Goal: Transaction & Acquisition: Purchase product/service

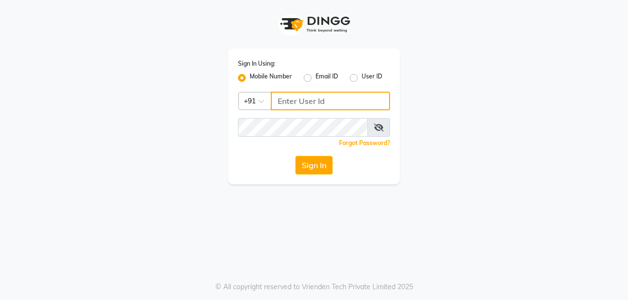
type input "8637218181"
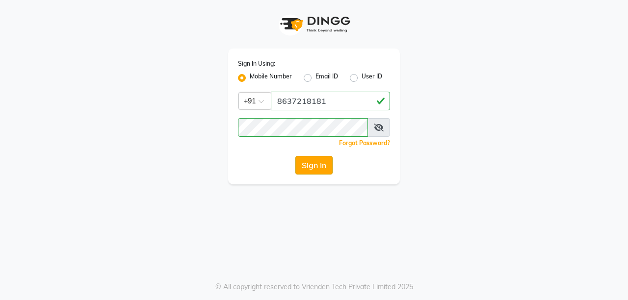
drag, startPoint x: 0, startPoint y: 0, endPoint x: 316, endPoint y: 174, distance: 361.0
click at [316, 174] on button "Sign In" at bounding box center [313, 165] width 37 height 19
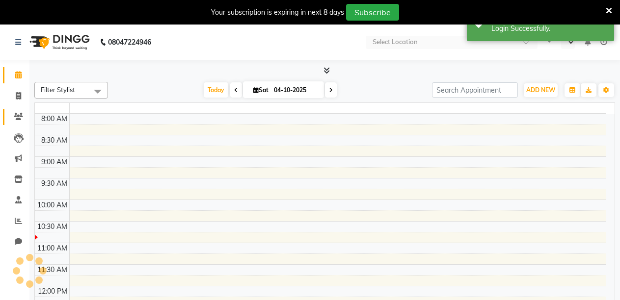
click at [609, 7] on icon at bounding box center [608, 10] width 6 height 9
click at [608, 9] on div "Success Login Successfully." at bounding box center [540, 23] width 147 height 35
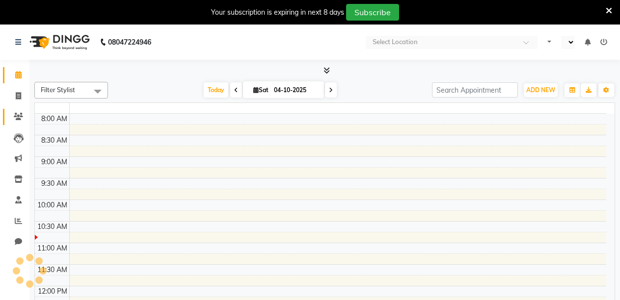
click at [608, 9] on div "Success Login Successfully." at bounding box center [540, 23] width 147 height 35
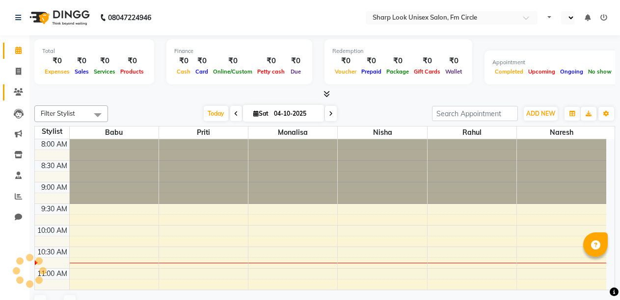
click at [16, 98] on link "Clients" at bounding box center [15, 92] width 24 height 16
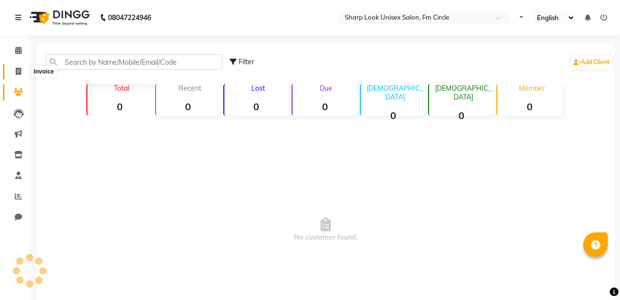
select select "en"
click at [17, 71] on icon at bounding box center [18, 71] width 5 height 7
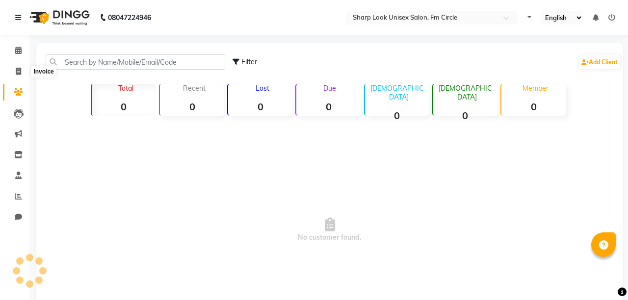
select select "service"
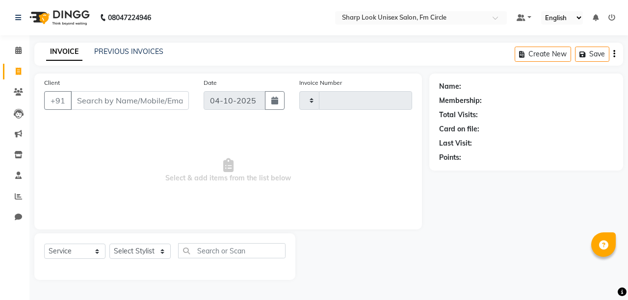
type input "3092"
select select "804"
click at [146, 101] on input "Client" at bounding box center [130, 100] width 118 height 19
click at [130, 50] on link "PREVIOUS INVOICES" at bounding box center [128, 51] width 69 height 9
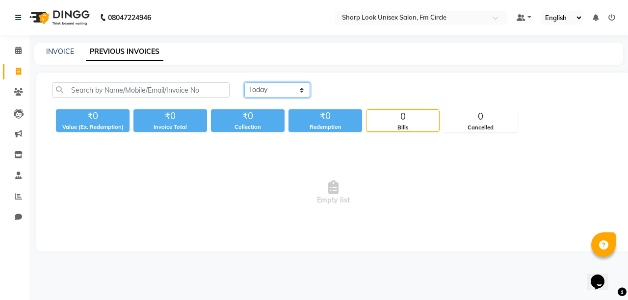
click at [263, 89] on select "[DATE] [DATE] Custom Range" at bounding box center [277, 89] width 66 height 15
click at [244, 82] on select "[DATE] [DATE] Custom Range" at bounding box center [277, 89] width 66 height 15
click at [275, 94] on select "[DATE] [DATE] Custom Range" at bounding box center [277, 89] width 66 height 15
select select "range"
click at [244, 82] on select "[DATE] [DATE] Custom Range" at bounding box center [277, 89] width 66 height 15
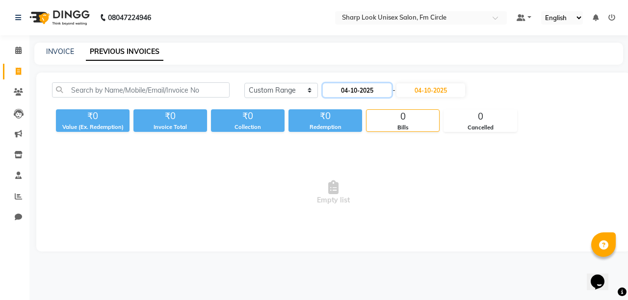
click at [364, 92] on input "04-10-2025" at bounding box center [357, 90] width 69 height 14
select select "10"
select select "2025"
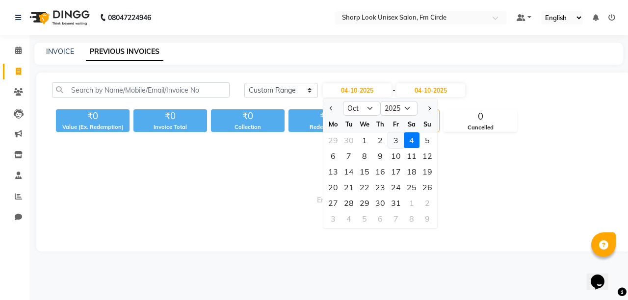
click at [392, 139] on div "3" at bounding box center [396, 140] width 16 height 16
type input "03-10-2025"
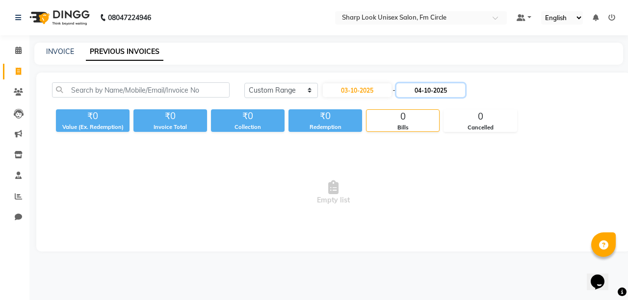
click at [434, 88] on input "04-10-2025" at bounding box center [430, 90] width 69 height 14
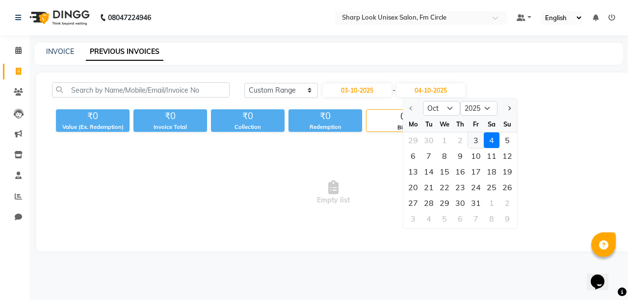
click at [477, 139] on div "3" at bounding box center [476, 140] width 16 height 16
type input "03-10-2025"
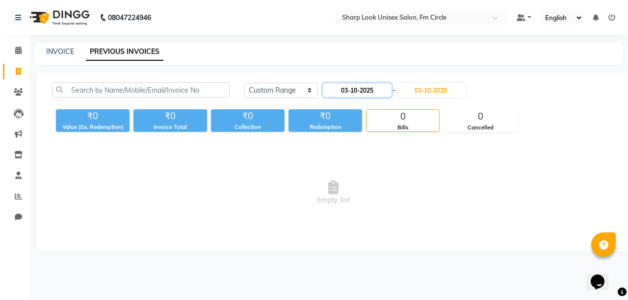
click at [372, 91] on input "03-10-2025" at bounding box center [357, 90] width 69 height 14
select select "10"
select select "2025"
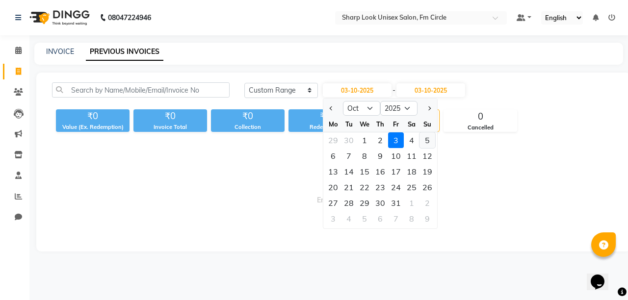
click at [428, 140] on div "5" at bounding box center [428, 140] width 16 height 16
type input "05-10-2025"
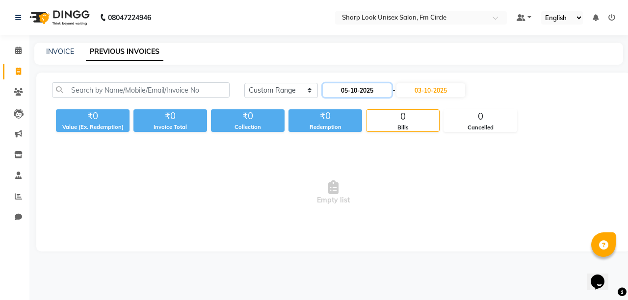
click at [379, 91] on input "05-10-2025" at bounding box center [357, 90] width 69 height 14
select select "10"
select select "2025"
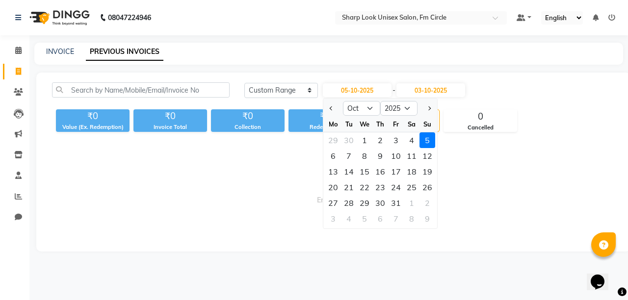
click at [382, 142] on div "2" at bounding box center [380, 140] width 16 height 16
type input "02-10-2025"
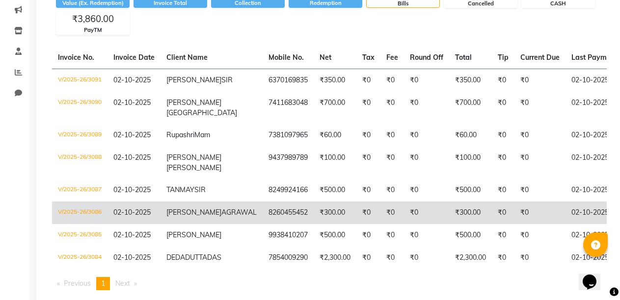
scroll to position [78, 0]
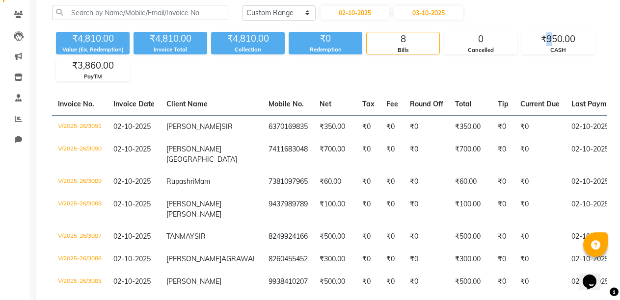
click at [549, 30] on div "₹4,810.00 Value (Ex. Redemption) ₹4,810.00 Invoice Total ₹4,810.00 Collection ₹…" at bounding box center [329, 54] width 554 height 53
click at [555, 43] on div "₹950.00" at bounding box center [558, 39] width 73 height 14
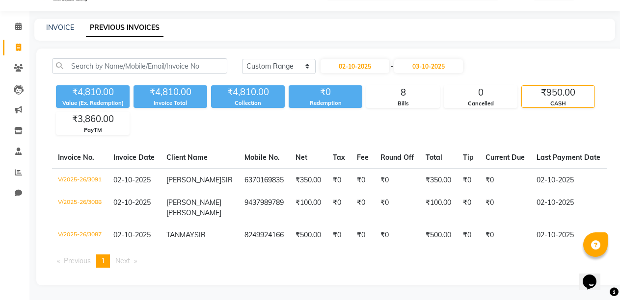
scroll to position [53, 0]
click at [90, 112] on div "₹3,860.00" at bounding box center [92, 119] width 73 height 14
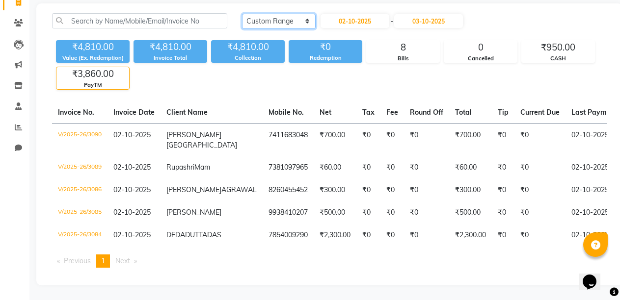
click at [290, 14] on select "[DATE] [DATE] Custom Range" at bounding box center [279, 21] width 74 height 15
select select "today"
click at [242, 14] on select "[DATE] [DATE] Custom Range" at bounding box center [279, 21] width 74 height 15
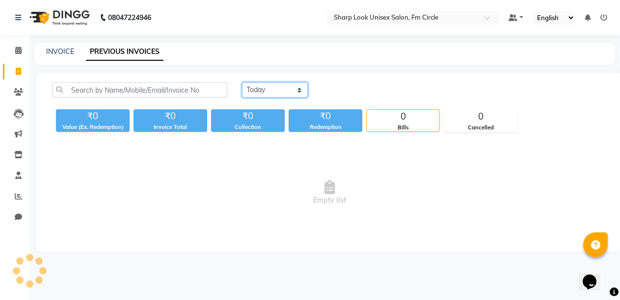
scroll to position [0, 0]
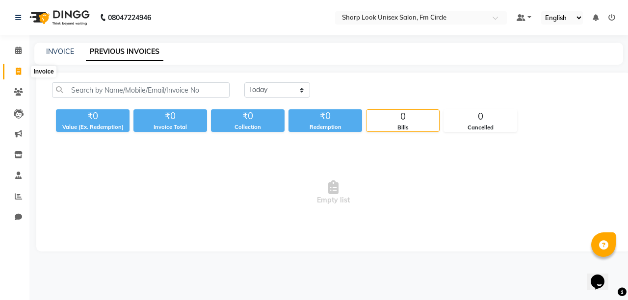
click at [21, 68] on icon at bounding box center [18, 71] width 5 height 7
select select "service"
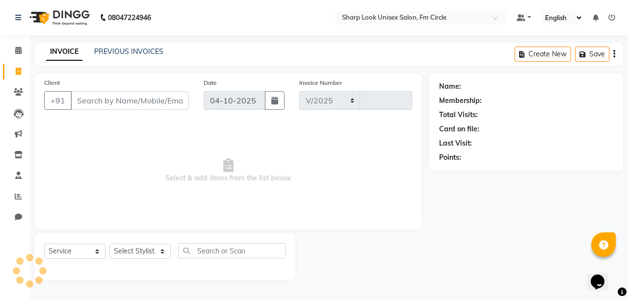
select select "804"
type input "3092"
click at [123, 107] on input "Client" at bounding box center [130, 100] width 118 height 19
click at [121, 108] on input "Client" at bounding box center [130, 100] width 118 height 19
click at [121, 106] on input "Client" at bounding box center [130, 100] width 118 height 19
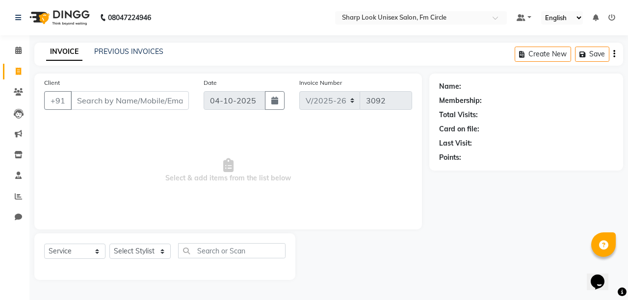
click at [121, 106] on input "Client" at bounding box center [130, 100] width 118 height 19
click at [161, 256] on select "Select Stylist Admin Babu [PERSON_NAME] [PERSON_NAME] [PERSON_NAME]" at bounding box center [139, 251] width 61 height 15
click at [109, 244] on select "Select Stylist Admin Babu [PERSON_NAME] [PERSON_NAME] [PERSON_NAME]" at bounding box center [139, 251] width 61 height 15
click at [121, 99] on input "Client" at bounding box center [130, 100] width 118 height 19
click at [267, 249] on input "text" at bounding box center [231, 250] width 107 height 15
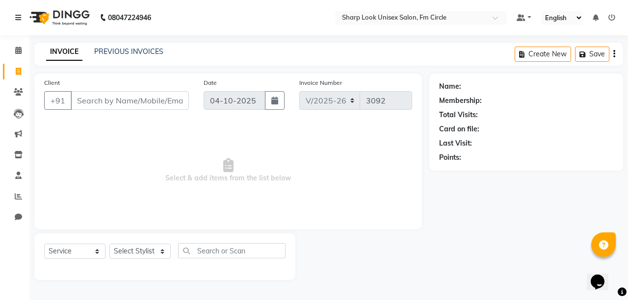
drag, startPoint x: 143, startPoint y: 89, endPoint x: 142, endPoint y: 95, distance: 5.5
click at [142, 95] on div "Client +91" at bounding box center [116, 98] width 159 height 40
click at [142, 95] on input "Client" at bounding box center [130, 100] width 118 height 19
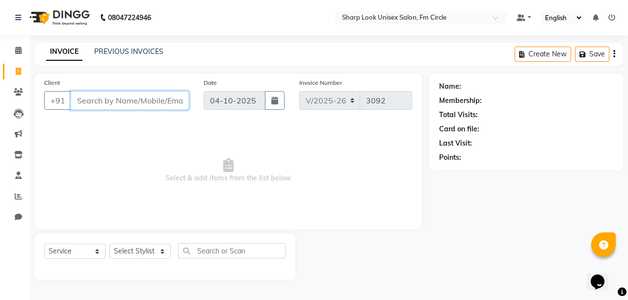
click at [142, 95] on input "Client" at bounding box center [130, 100] width 118 height 19
drag, startPoint x: 436, startPoint y: 85, endPoint x: 460, endPoint y: 85, distance: 23.6
click at [460, 85] on div "Name: Membership: Total Visits: Card on file: Last Visit: Points:" at bounding box center [526, 122] width 194 height 97
copy div "Name"
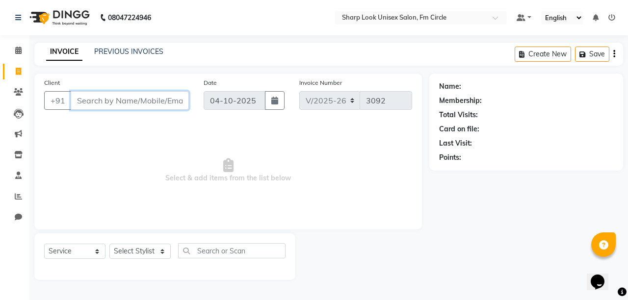
click at [146, 103] on input "Client" at bounding box center [130, 100] width 118 height 19
paste input "Name"
type input "Name"
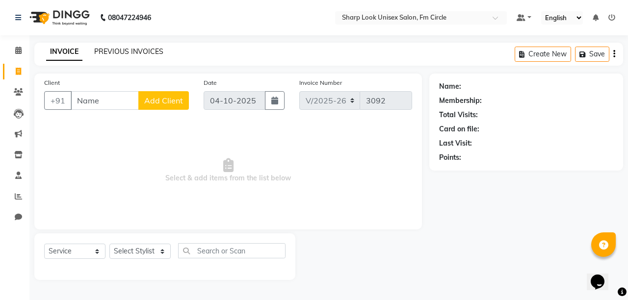
click at [127, 50] on link "PREVIOUS INVOICES" at bounding box center [128, 51] width 69 height 9
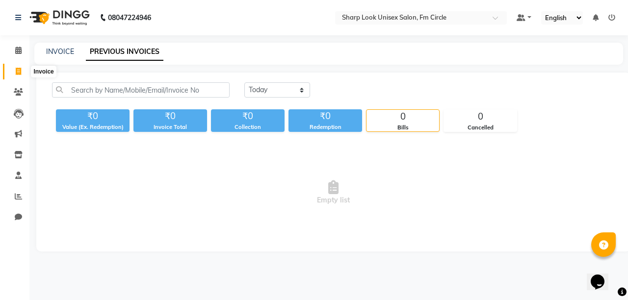
click at [16, 68] on icon at bounding box center [18, 71] width 5 height 7
select select "service"
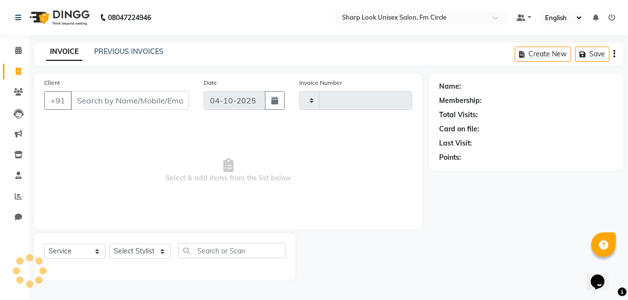
type input "3092"
select select "804"
click at [117, 100] on input "Client" at bounding box center [130, 100] width 118 height 19
click at [138, 101] on input "Client" at bounding box center [130, 100] width 118 height 19
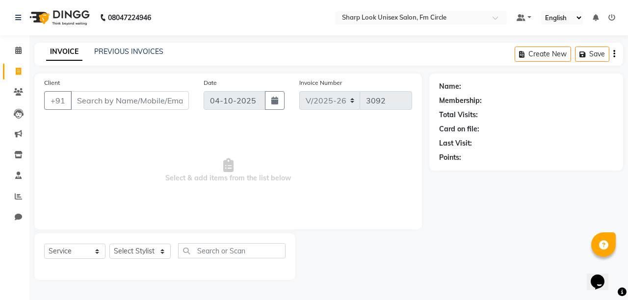
click at [138, 101] on input "Client" at bounding box center [130, 100] width 118 height 19
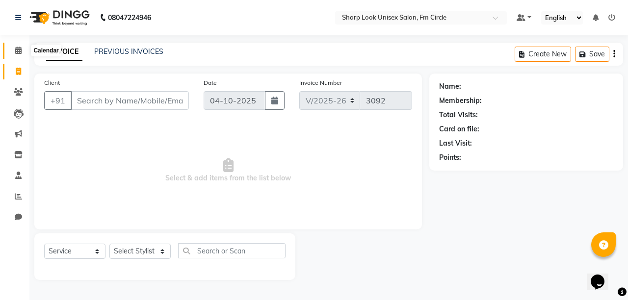
click at [15, 51] on icon at bounding box center [18, 50] width 6 height 7
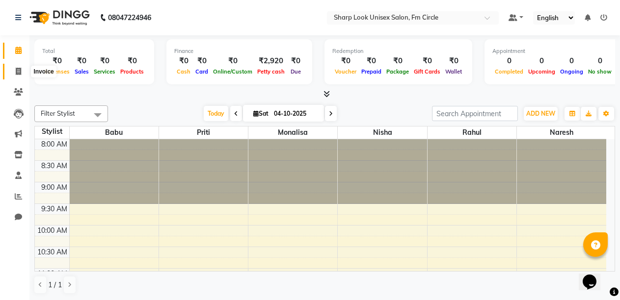
click at [22, 69] on span at bounding box center [18, 71] width 17 height 11
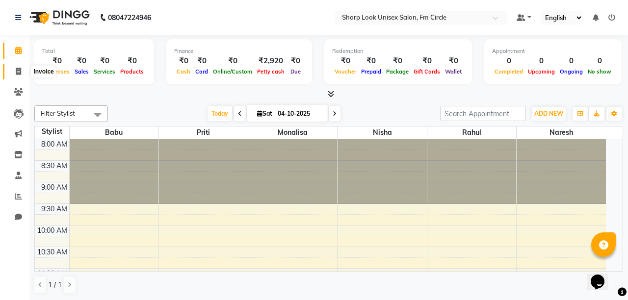
select select "service"
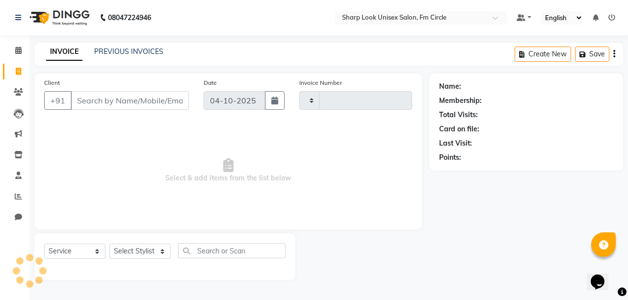
type input "3092"
select select "804"
click at [160, 105] on input "Client" at bounding box center [130, 100] width 118 height 19
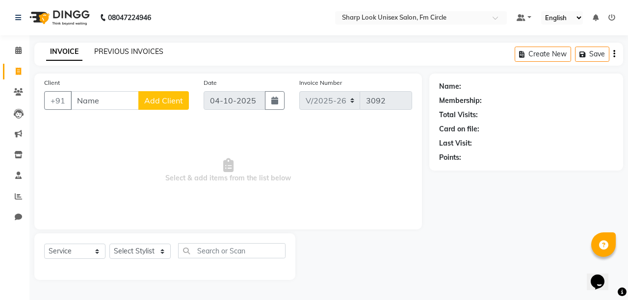
type input "Name"
click at [122, 48] on link "PREVIOUS INVOICES" at bounding box center [128, 51] width 69 height 9
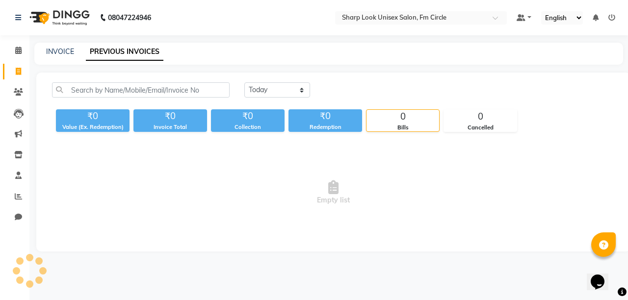
click at [16, 79] on link "Invoice" at bounding box center [15, 72] width 24 height 16
select select "service"
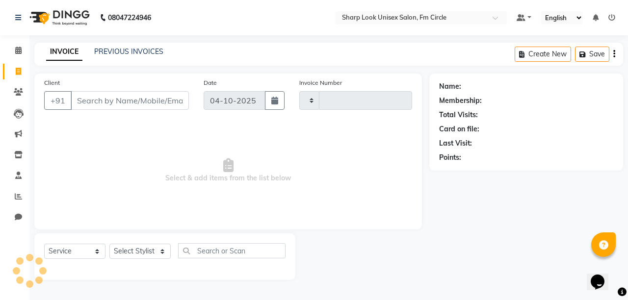
type input "3092"
select select "804"
click at [132, 104] on input "Client" at bounding box center [130, 100] width 118 height 19
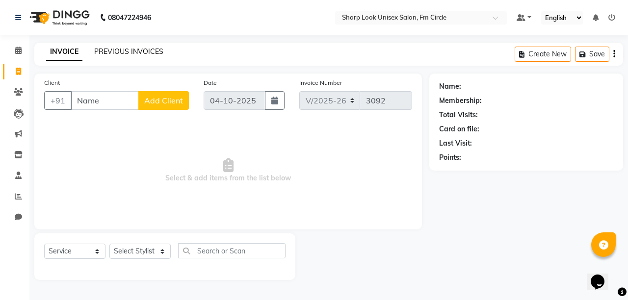
type input "Name"
click at [131, 55] on link "PREVIOUS INVOICES" at bounding box center [128, 51] width 69 height 9
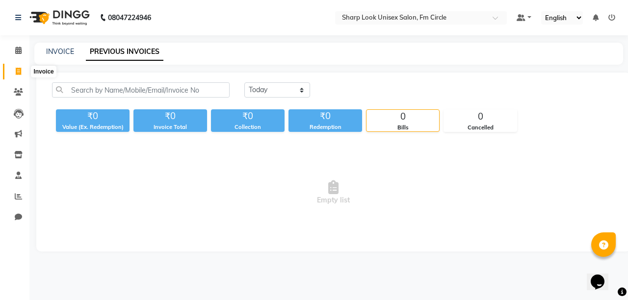
click at [15, 73] on span at bounding box center [18, 71] width 17 height 11
select select "service"
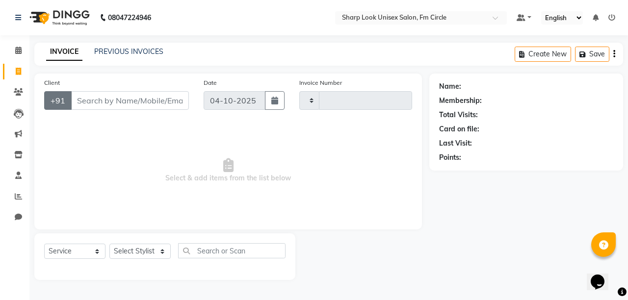
type input "3092"
select select "804"
click at [124, 94] on input "Client" at bounding box center [130, 100] width 118 height 19
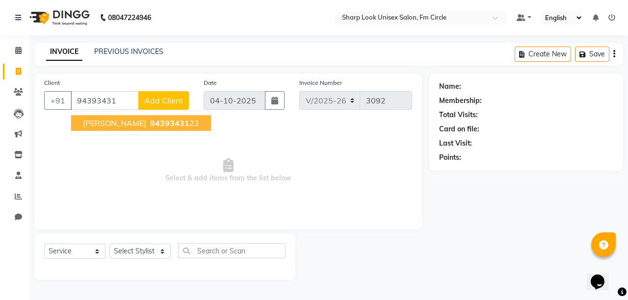
click at [199, 126] on ngb-highlight "94393431 22" at bounding box center [173, 123] width 51 height 10
type input "9439343122"
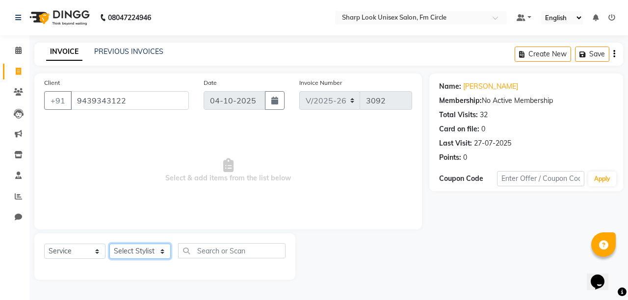
click at [155, 248] on select "Select Stylist Admin Babu [PERSON_NAME] [PERSON_NAME] [PERSON_NAME]" at bounding box center [139, 251] width 61 height 15
select select "13317"
click at [109, 244] on select "Select Stylist Admin Babu [PERSON_NAME] [PERSON_NAME] [PERSON_NAME]" at bounding box center [139, 251] width 61 height 15
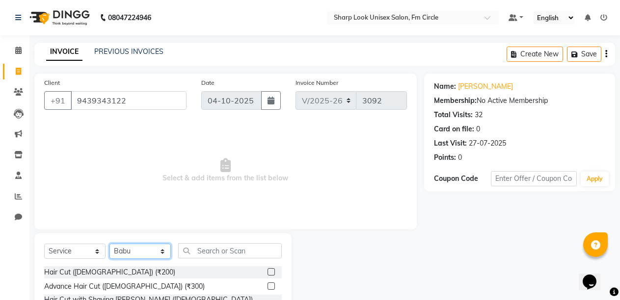
scroll to position [93, 0]
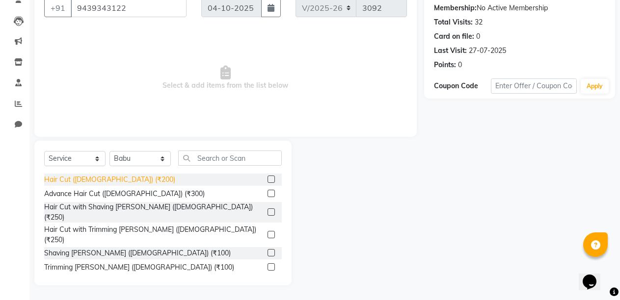
click at [92, 181] on div "Hair Cut ([DEMOGRAPHIC_DATA]) (₹200)" at bounding box center [109, 180] width 131 height 10
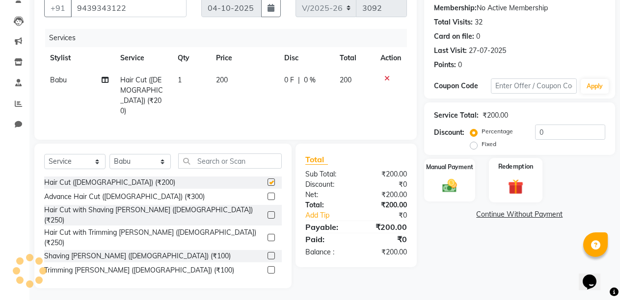
checkbox input "false"
drag, startPoint x: 473, startPoint y: 143, endPoint x: 524, endPoint y: 142, distance: 51.5
click at [481, 142] on label "Fixed" at bounding box center [488, 144] width 15 height 9
click at [474, 142] on input "Fixed" at bounding box center [475, 144] width 7 height 7
radio input "true"
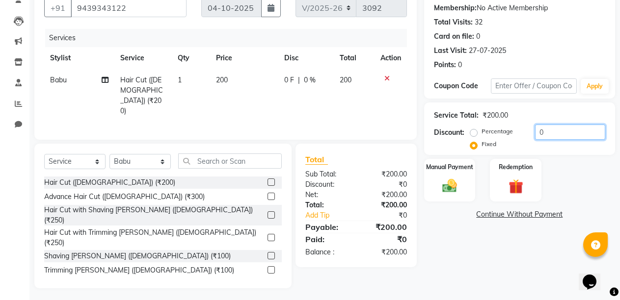
click at [579, 134] on input "0" at bounding box center [570, 132] width 70 height 15
type input "50"
click at [457, 183] on img at bounding box center [449, 186] width 25 height 18
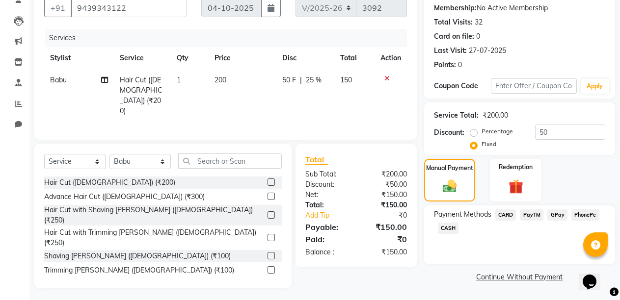
click at [447, 224] on span "CASH" at bounding box center [448, 228] width 21 height 11
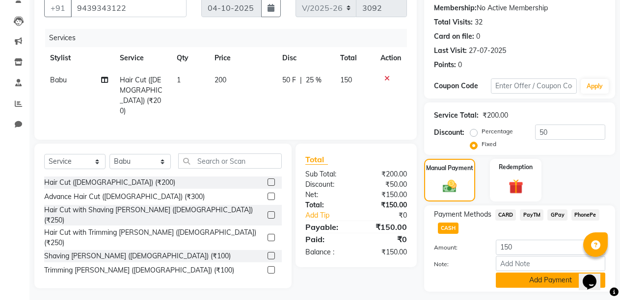
click at [530, 286] on button "Add Payment" at bounding box center [550, 280] width 109 height 15
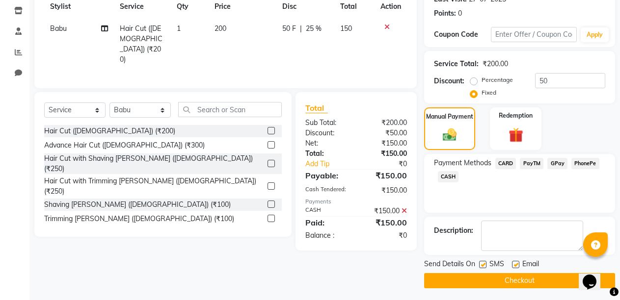
scroll to position [147, 0]
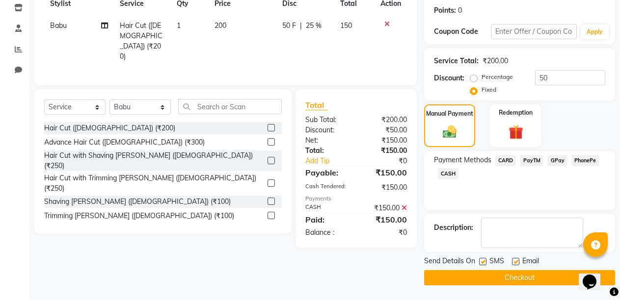
click at [517, 259] on label at bounding box center [515, 261] width 7 height 7
click at [517, 259] on input "checkbox" at bounding box center [515, 262] width 6 height 6
checkbox input "false"
click at [514, 275] on button "Checkout" at bounding box center [519, 277] width 191 height 15
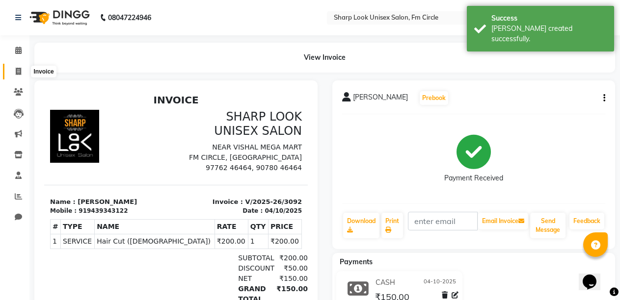
click at [10, 68] on span at bounding box center [18, 71] width 17 height 11
select select "service"
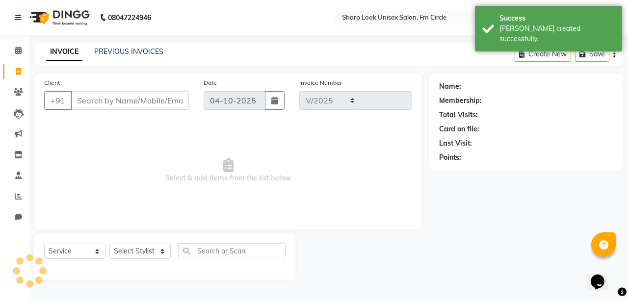
select select "804"
type input "3093"
click at [138, 48] on link "PREVIOUS INVOICES" at bounding box center [128, 51] width 69 height 9
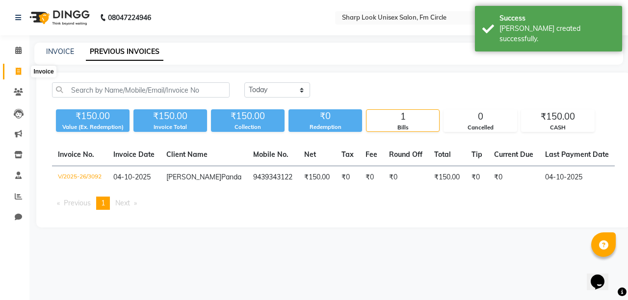
click at [14, 74] on span at bounding box center [18, 71] width 17 height 11
select select "804"
select select "service"
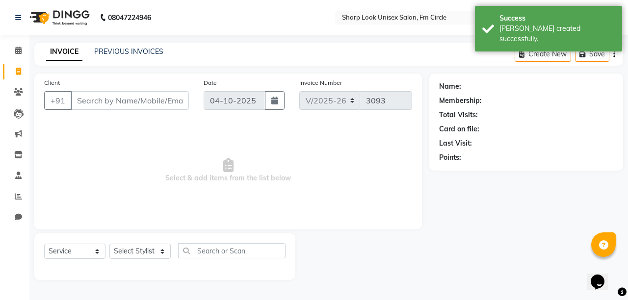
click at [20, 69] on icon at bounding box center [18, 71] width 5 height 7
select select "804"
select select "service"
click at [16, 47] on icon at bounding box center [18, 50] width 6 height 7
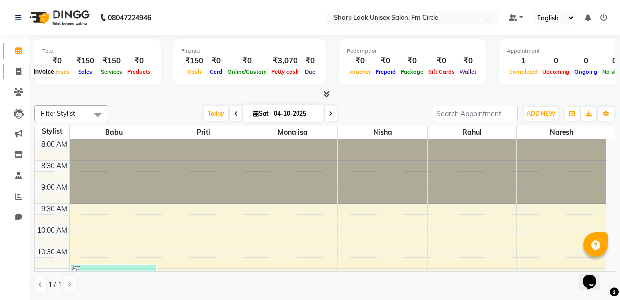
click at [21, 73] on icon at bounding box center [18, 71] width 5 height 7
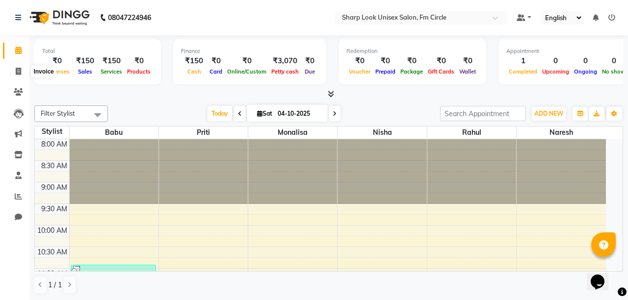
select select "service"
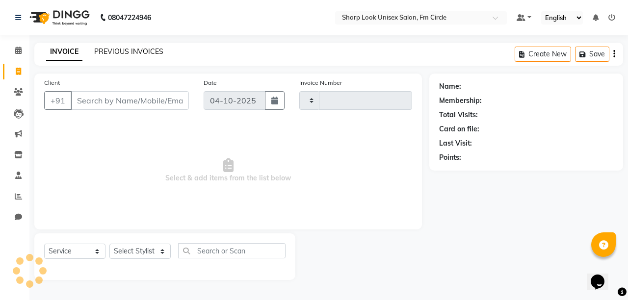
click at [105, 54] on link "PREVIOUS INVOICES" at bounding box center [128, 51] width 69 height 9
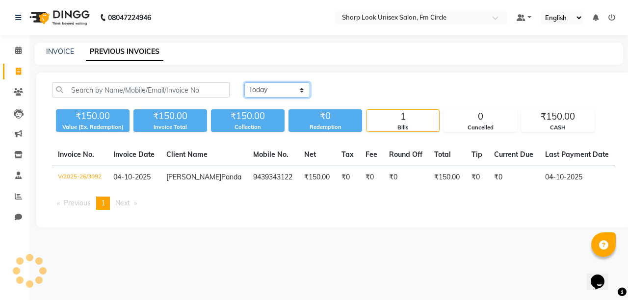
click at [269, 93] on select "[DATE] [DATE] Custom Range" at bounding box center [277, 89] width 66 height 15
click at [244, 82] on select "[DATE] [DATE] Custom Range" at bounding box center [277, 89] width 66 height 15
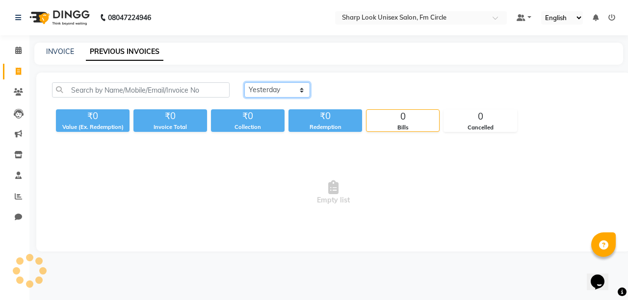
click at [290, 93] on select "[DATE] [DATE] Custom Range" at bounding box center [277, 89] width 66 height 15
select select "range"
click at [244, 82] on select "[DATE] [DATE] Custom Range" at bounding box center [277, 89] width 66 height 15
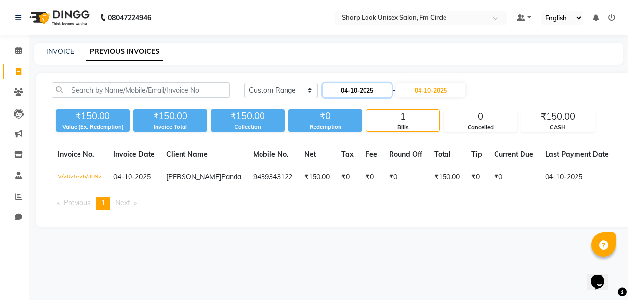
click at [342, 90] on input "04-10-2025" at bounding box center [357, 90] width 69 height 14
select select "10"
select select "2025"
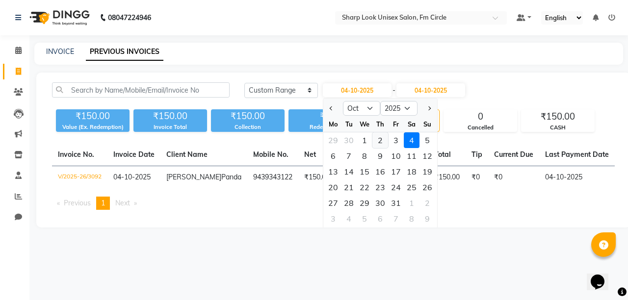
click at [381, 142] on div "2" at bounding box center [380, 140] width 16 height 16
type input "02-10-2025"
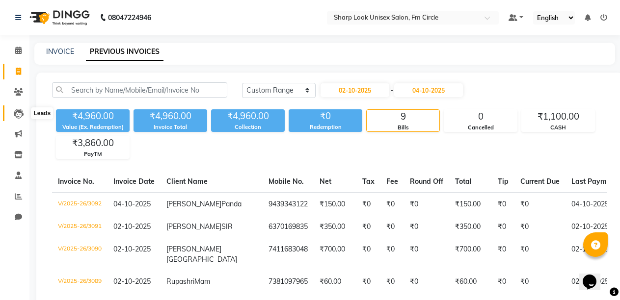
click at [25, 114] on span at bounding box center [18, 113] width 17 height 11
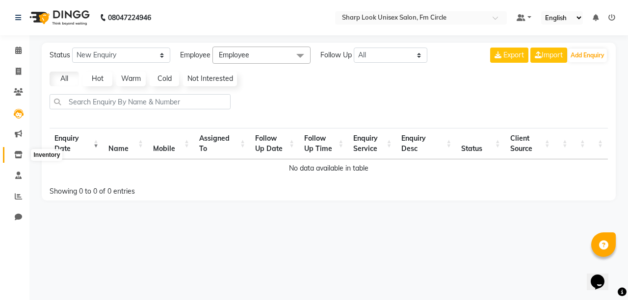
click at [20, 150] on span at bounding box center [18, 155] width 17 height 11
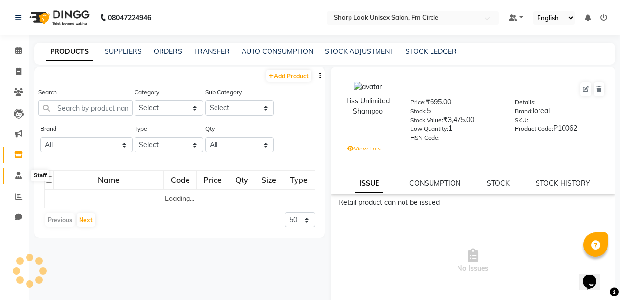
click at [19, 176] on icon at bounding box center [18, 175] width 6 height 7
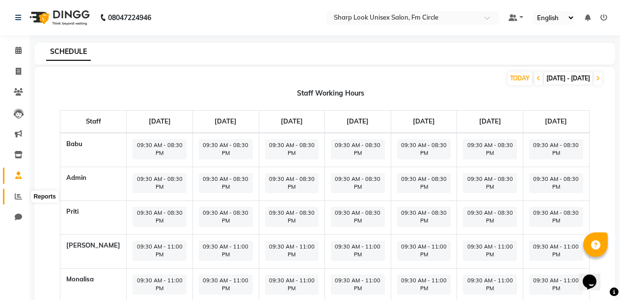
click at [16, 201] on span at bounding box center [18, 196] width 17 height 11
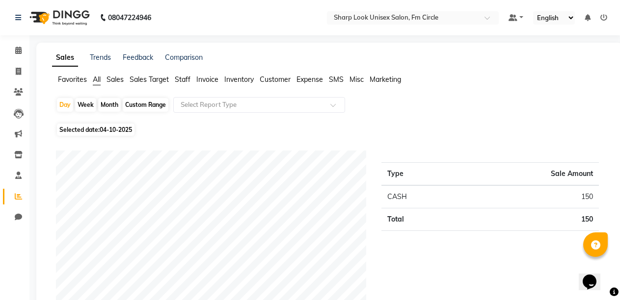
click at [83, 99] on div "Week" at bounding box center [85, 105] width 21 height 14
select select "10"
select select "2025"
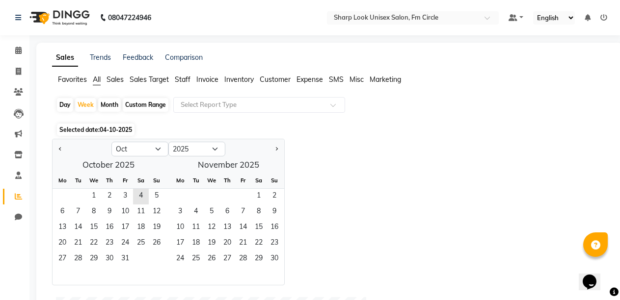
click at [107, 100] on div "Month" at bounding box center [109, 105] width 23 height 14
select select "10"
select select "2025"
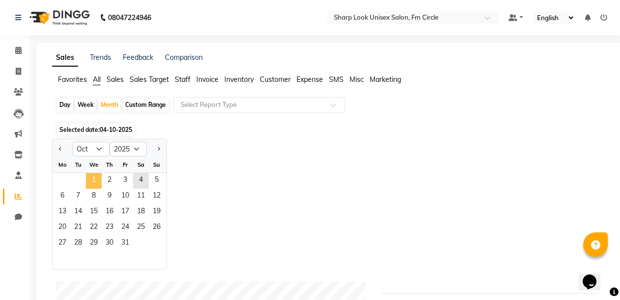
click at [96, 182] on span "1" at bounding box center [94, 181] width 16 height 16
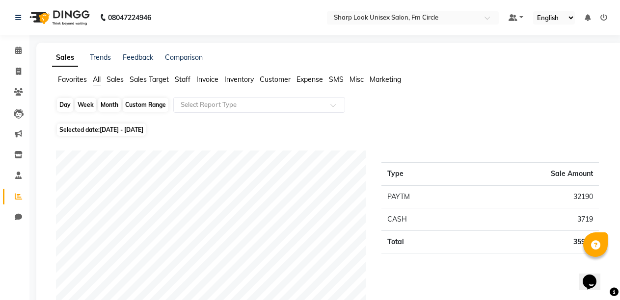
click at [107, 100] on div "Month" at bounding box center [109, 105] width 23 height 14
select select "10"
select select "2025"
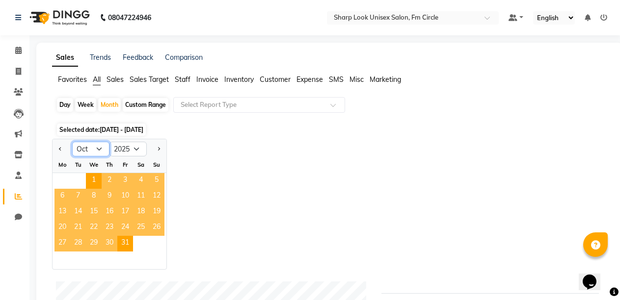
click at [96, 145] on select "Jan Feb Mar Apr May Jun [DATE] Aug Sep Oct Nov Dec" at bounding box center [90, 149] width 37 height 15
select select "9"
click at [72, 142] on select "Jan Feb Mar Apr May Jun [DATE] Aug Sep Oct Nov Dec" at bounding box center [90, 149] width 37 height 15
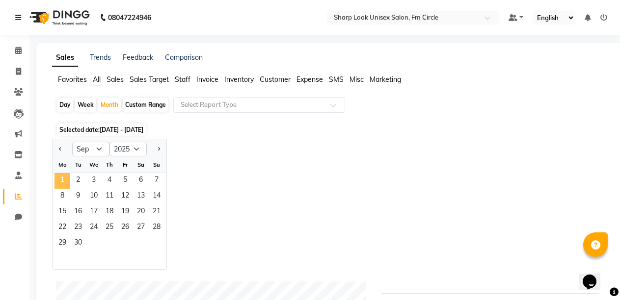
click at [59, 182] on span "1" at bounding box center [62, 181] width 16 height 16
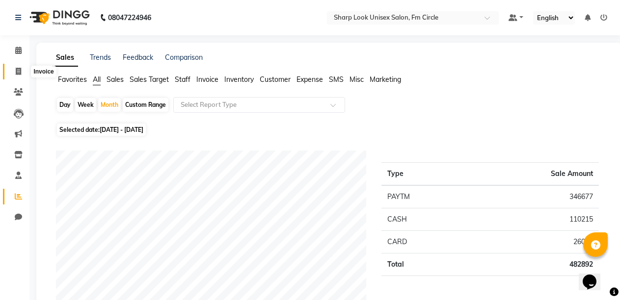
click at [20, 73] on icon at bounding box center [18, 71] width 5 height 7
select select "service"
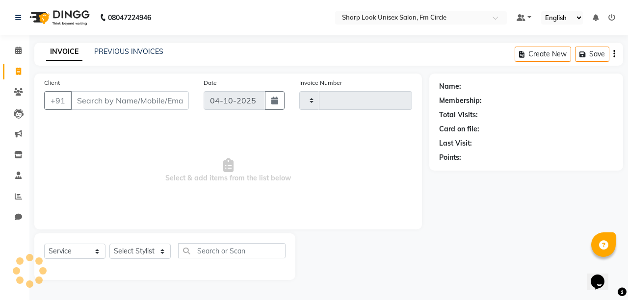
type input "3093"
select select "804"
click at [111, 101] on input "Client" at bounding box center [130, 100] width 118 height 19
click at [112, 102] on input "Client" at bounding box center [130, 100] width 118 height 19
click at [19, 96] on span at bounding box center [18, 92] width 17 height 11
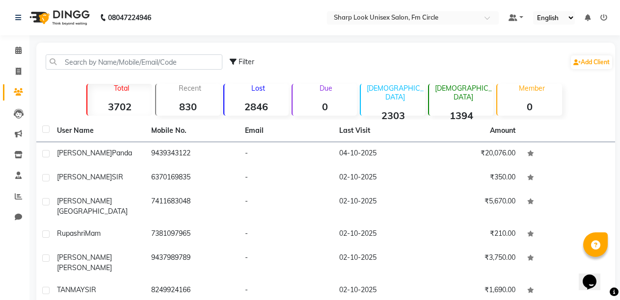
click at [131, 54] on div "Filter Add Client" at bounding box center [325, 62] width 575 height 31
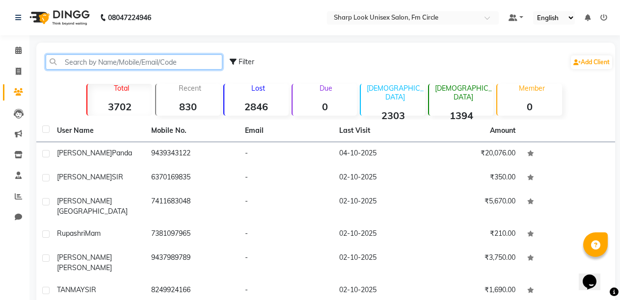
click at [131, 61] on input "text" at bounding box center [134, 61] width 177 height 15
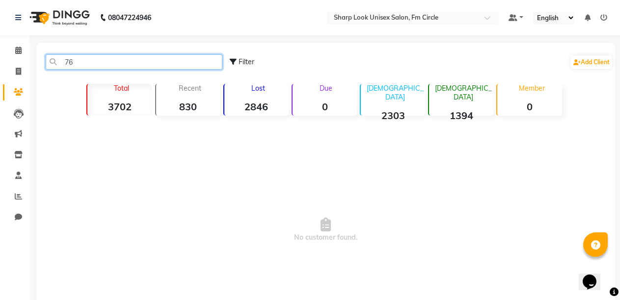
type input "7"
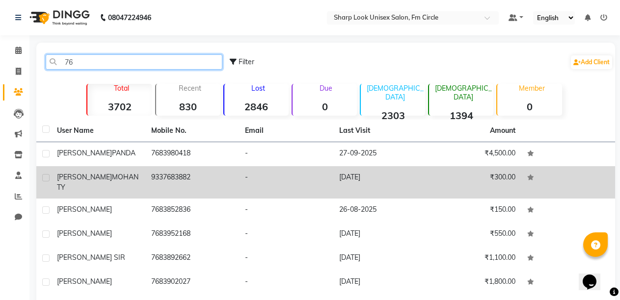
type input "7"
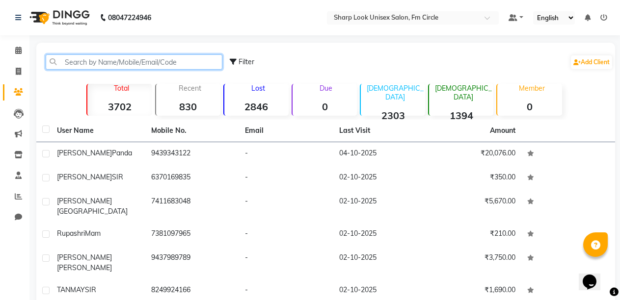
click at [100, 64] on input "text" at bounding box center [134, 61] width 177 height 15
click at [120, 63] on input "text" at bounding box center [134, 61] width 177 height 15
click at [120, 64] on input "text" at bounding box center [134, 61] width 177 height 15
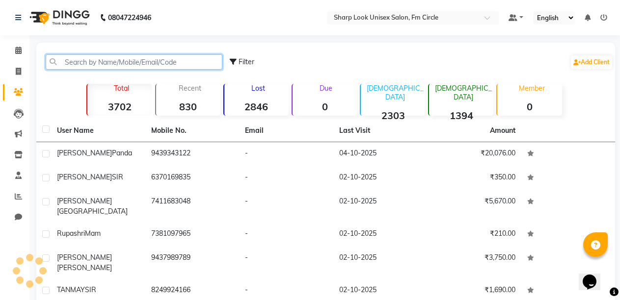
click at [120, 64] on input "text" at bounding box center [134, 61] width 177 height 15
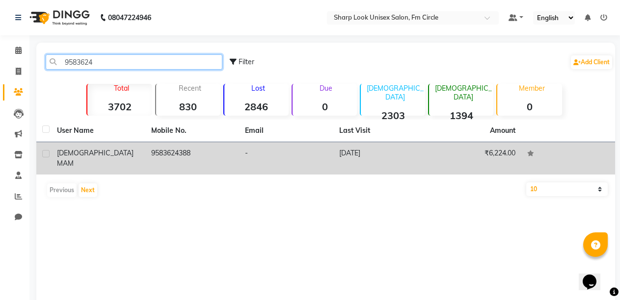
type input "9583624"
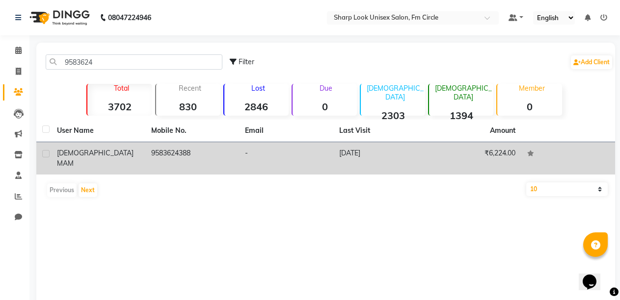
click at [239, 149] on td "-" at bounding box center [286, 158] width 94 height 32
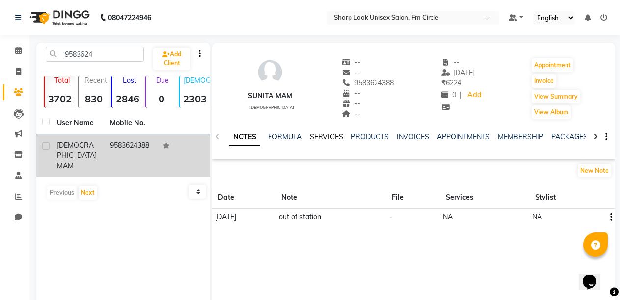
click at [328, 137] on link "SERVICES" at bounding box center [326, 136] width 33 height 9
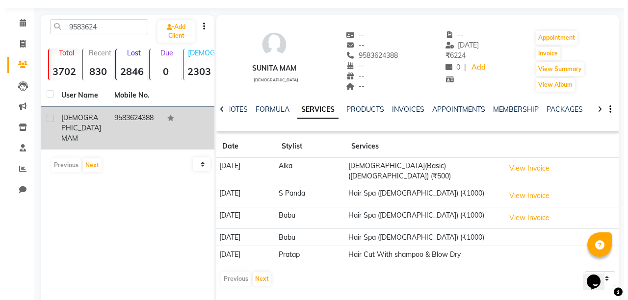
scroll to position [52, 0]
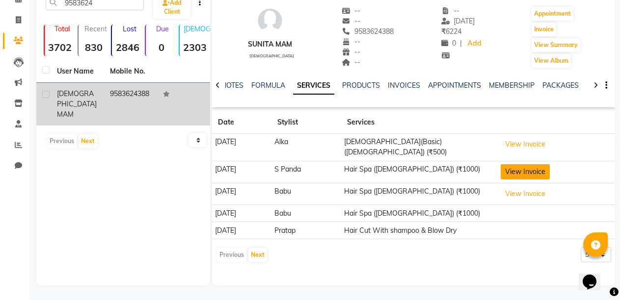
click at [528, 173] on button "View Invoice" at bounding box center [524, 171] width 49 height 15
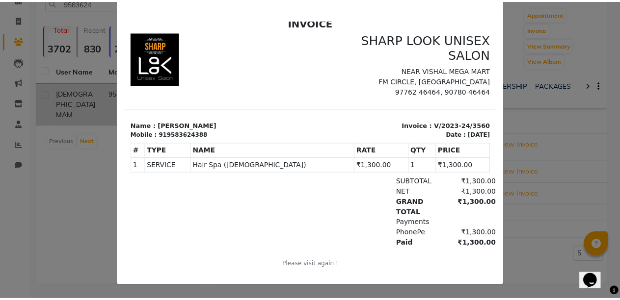
scroll to position [0, 0]
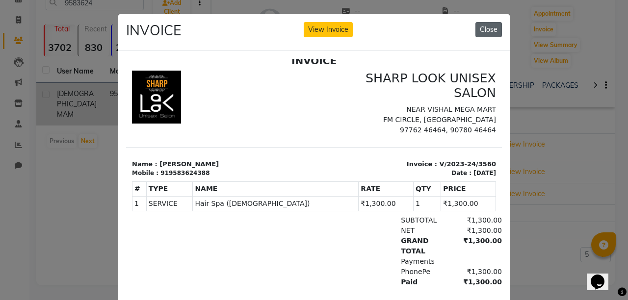
click at [487, 34] on button "Close" at bounding box center [488, 29] width 26 height 15
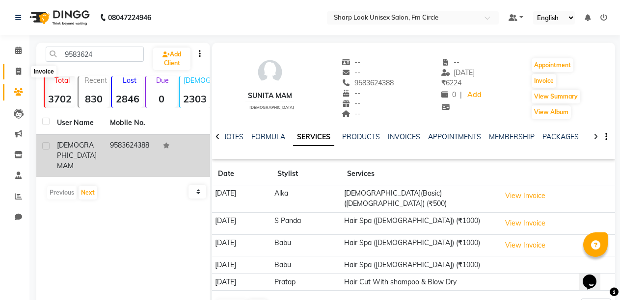
click at [20, 70] on icon at bounding box center [18, 71] width 5 height 7
select select "service"
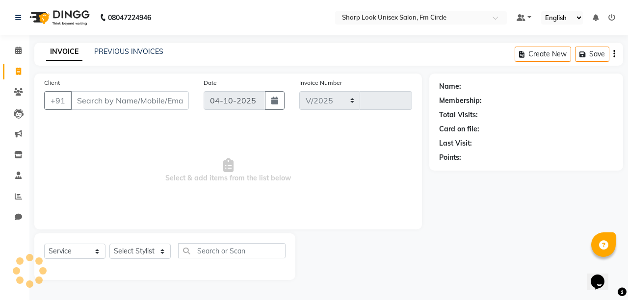
select select "804"
type input "3093"
click at [144, 100] on input "Client" at bounding box center [130, 100] width 118 height 19
click at [163, 104] on input "Client" at bounding box center [130, 100] width 118 height 19
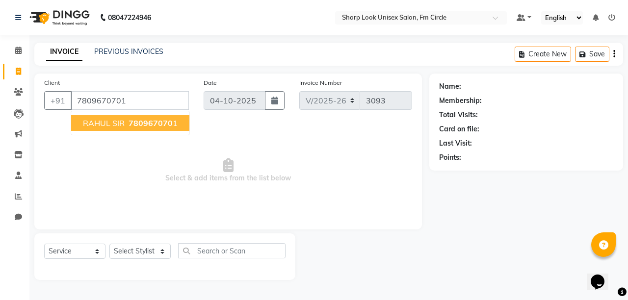
type input "7809670701"
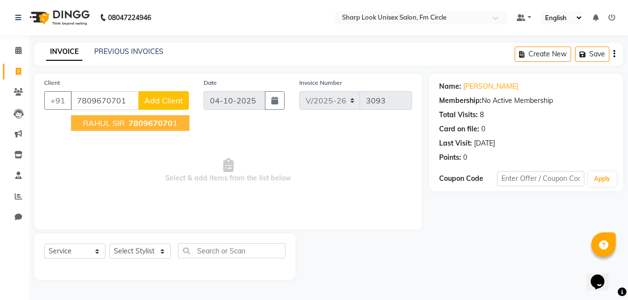
click at [109, 127] on span "RAHUL SIR" at bounding box center [104, 123] width 42 height 10
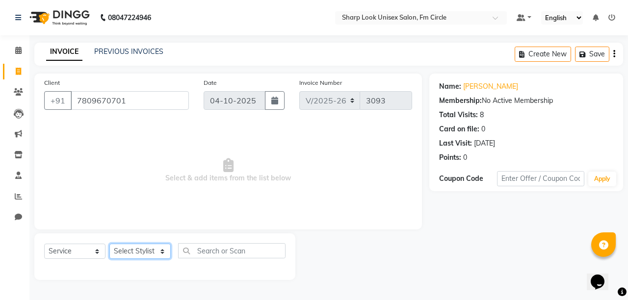
click at [131, 245] on select "Select Stylist Admin Babu [PERSON_NAME] [PERSON_NAME] [PERSON_NAME]" at bounding box center [139, 251] width 61 height 15
select select "88424"
click at [109, 244] on select "Select Stylist Admin Babu [PERSON_NAME] [PERSON_NAME] [PERSON_NAME]" at bounding box center [139, 251] width 61 height 15
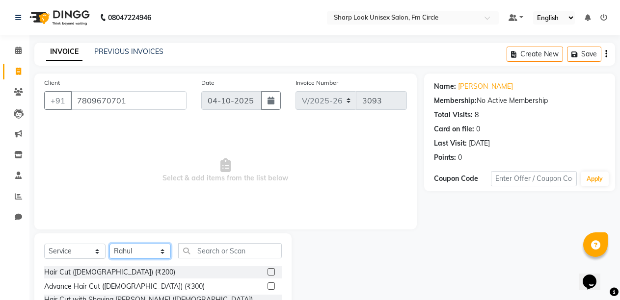
scroll to position [93, 0]
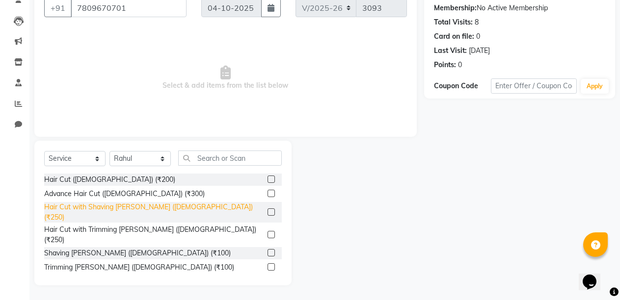
drag, startPoint x: 141, startPoint y: 227, endPoint x: 150, endPoint y: 224, distance: 9.8
click at [141, 227] on div "Hair Cut with Trimming [PERSON_NAME] ([DEMOGRAPHIC_DATA]) (₹250)" at bounding box center [153, 235] width 219 height 21
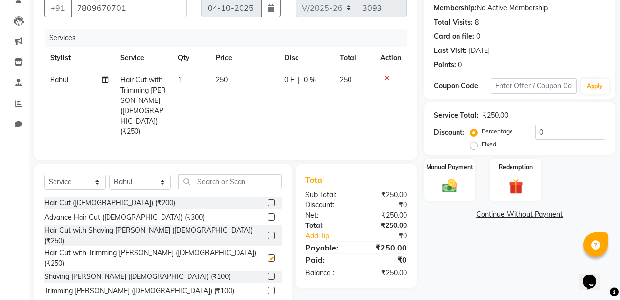
checkbox input "false"
click at [465, 173] on div "Manual Payment" at bounding box center [449, 180] width 53 height 45
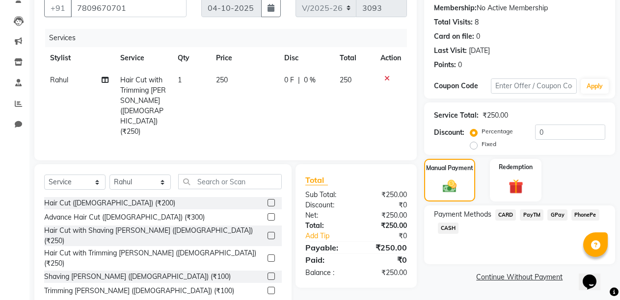
scroll to position [104, 0]
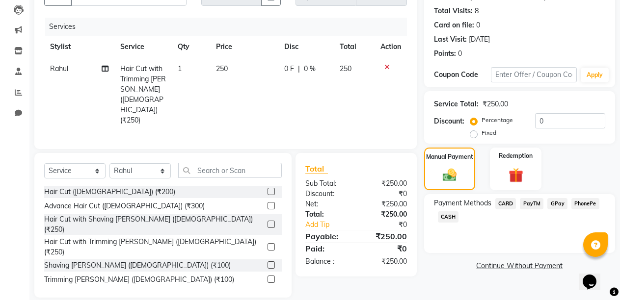
click at [530, 206] on span "PayTM" at bounding box center [532, 203] width 24 height 11
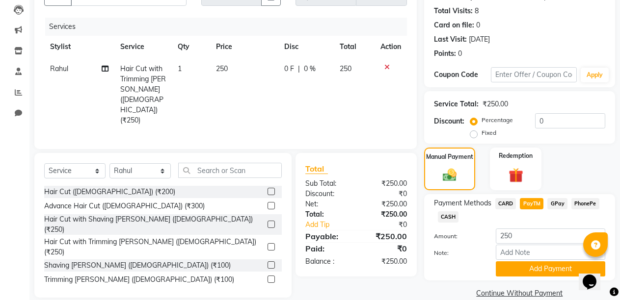
scroll to position [119, 0]
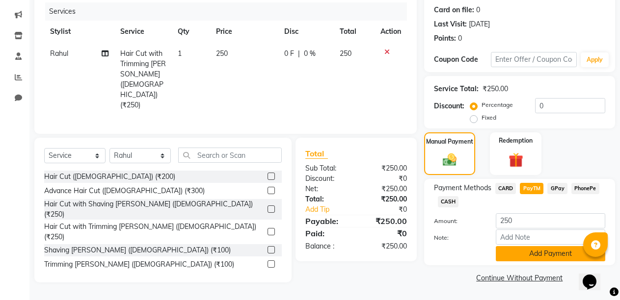
click at [543, 256] on button "Add Payment" at bounding box center [550, 253] width 109 height 15
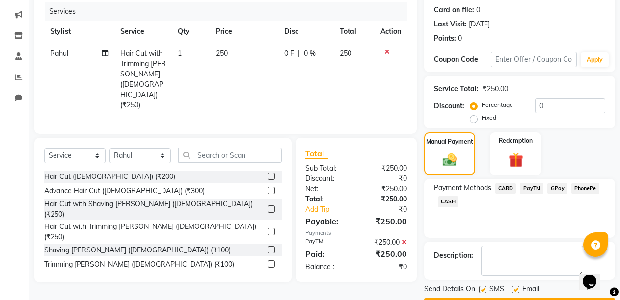
scroll to position [147, 0]
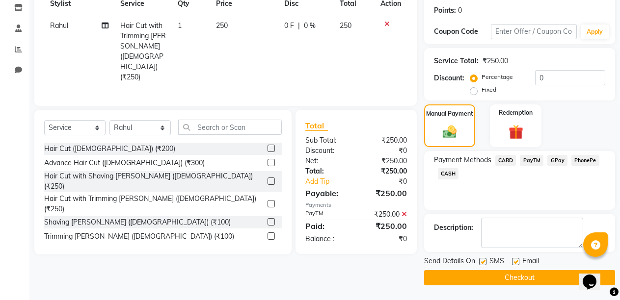
click at [514, 263] on label at bounding box center [515, 261] width 7 height 7
click at [514, 263] on input "checkbox" at bounding box center [515, 262] width 6 height 6
checkbox input "false"
click at [518, 285] on button "Checkout" at bounding box center [519, 277] width 191 height 15
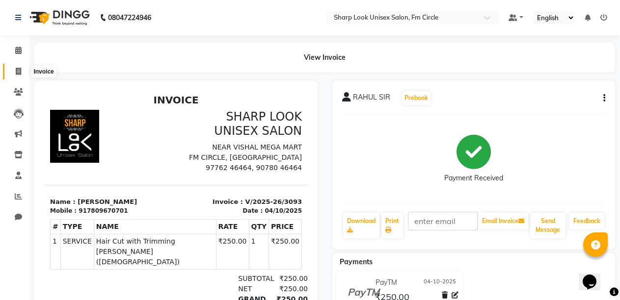
click at [21, 72] on icon at bounding box center [18, 71] width 5 height 7
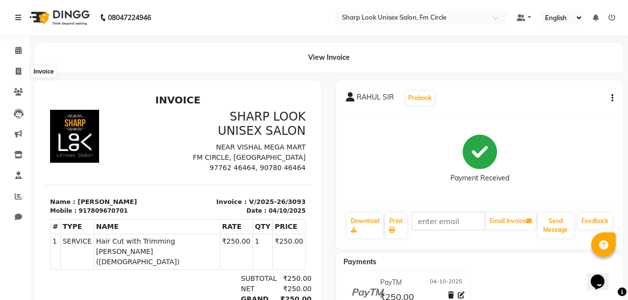
select select "service"
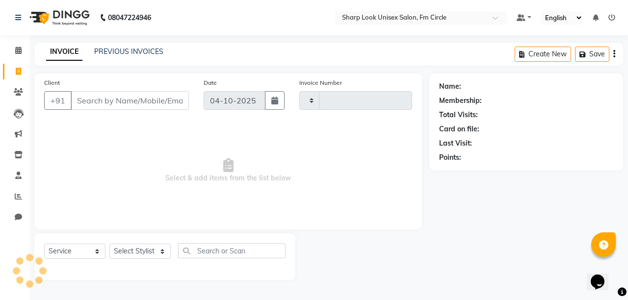
type input "3094"
select select "804"
click at [123, 104] on input "Client" at bounding box center [130, 100] width 118 height 19
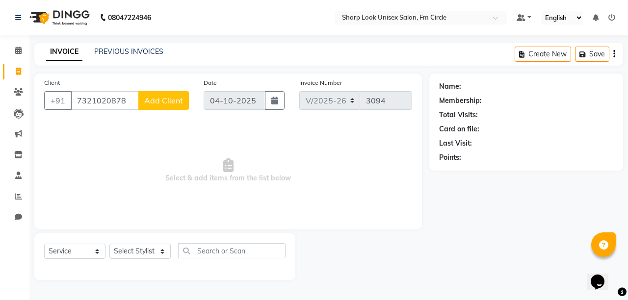
type input "7321020878"
click at [156, 101] on span "Add Client" at bounding box center [163, 101] width 39 height 10
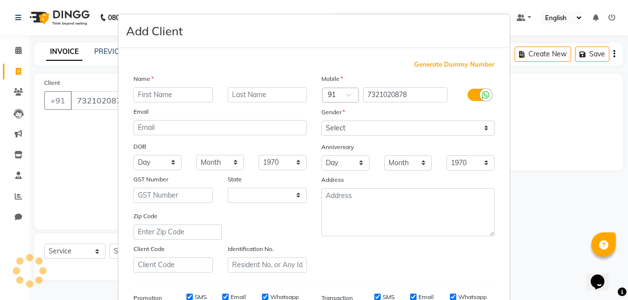
select select "29"
click at [172, 89] on input "text" at bounding box center [172, 94] width 79 height 15
type input "m"
type input "MANISH"
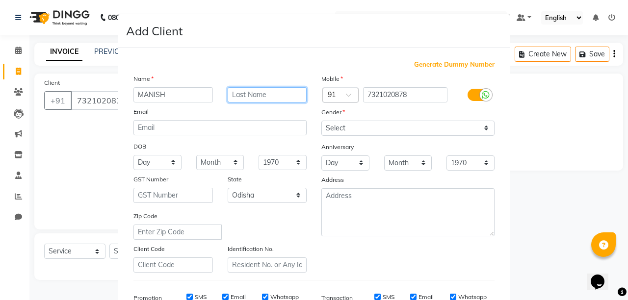
click at [251, 97] on input "text" at bounding box center [267, 94] width 79 height 15
type input "SIR"
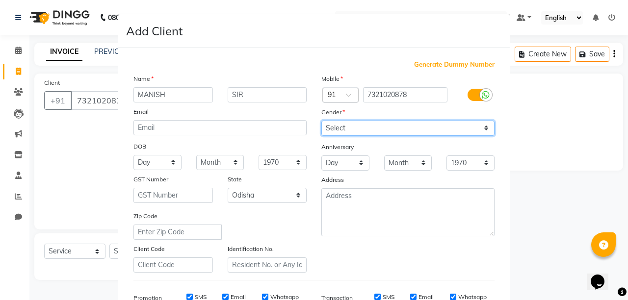
click at [369, 123] on select "Select [DEMOGRAPHIC_DATA] [DEMOGRAPHIC_DATA] Other Prefer Not To Say" at bounding box center [407, 128] width 173 height 15
select select "[DEMOGRAPHIC_DATA]"
click at [321, 121] on select "Select [DEMOGRAPHIC_DATA] [DEMOGRAPHIC_DATA] Other Prefer Not To Say" at bounding box center [407, 128] width 173 height 15
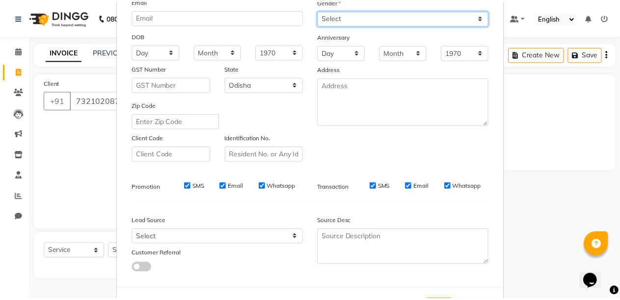
scroll to position [153, 0]
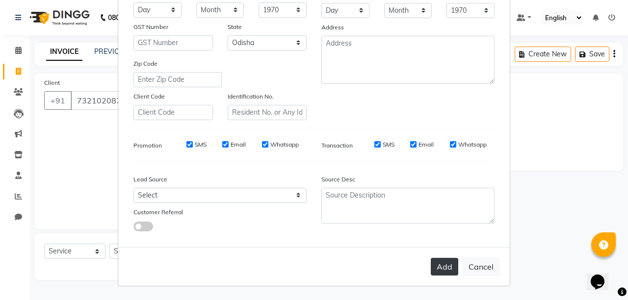
click at [436, 273] on button "Add" at bounding box center [444, 267] width 27 height 18
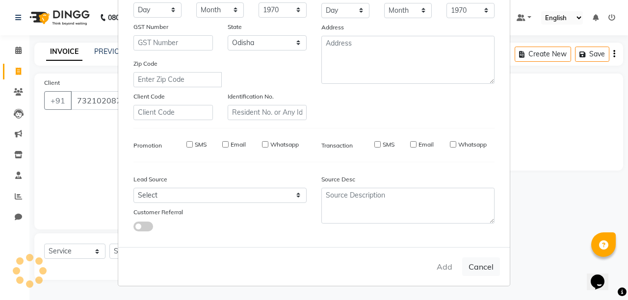
select select
select select "null"
select select
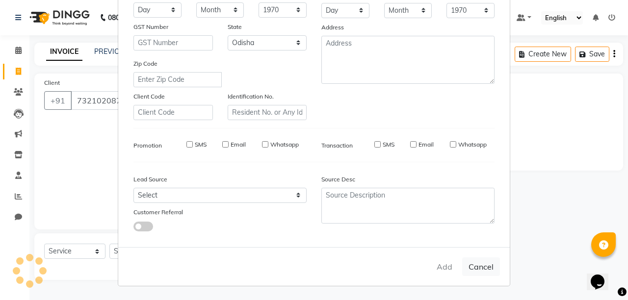
select select
checkbox input "false"
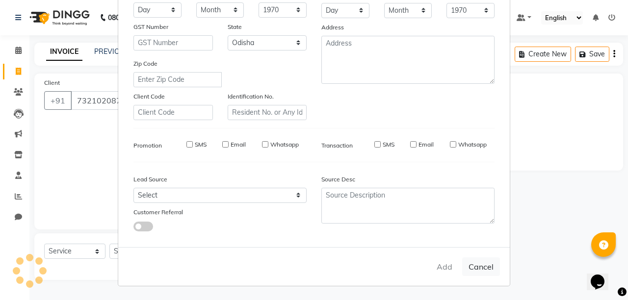
checkbox input "false"
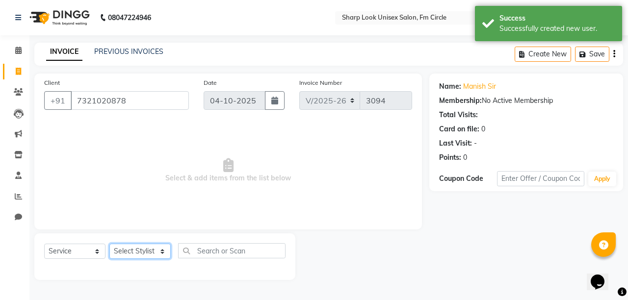
click at [164, 253] on select "Select Stylist Admin Babu [PERSON_NAME] [PERSON_NAME] [PERSON_NAME]" at bounding box center [139, 251] width 61 height 15
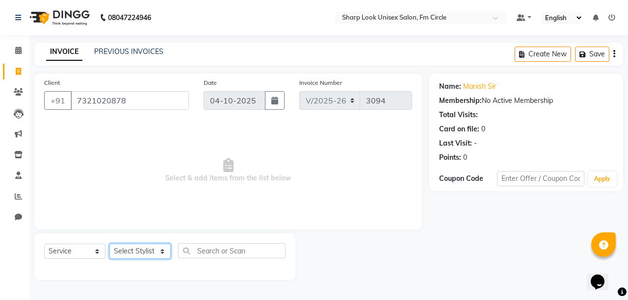
select select "92810"
click at [109, 244] on select "Select Stylist Admin Babu [PERSON_NAME] [PERSON_NAME] [PERSON_NAME]" at bounding box center [139, 251] width 61 height 15
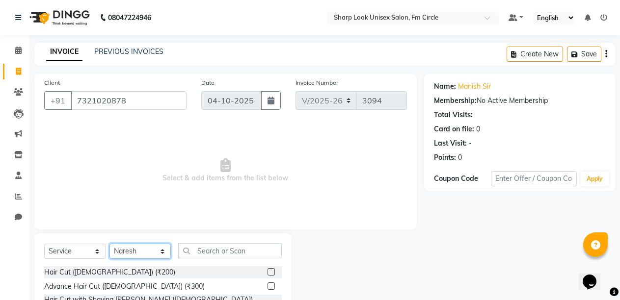
scroll to position [93, 0]
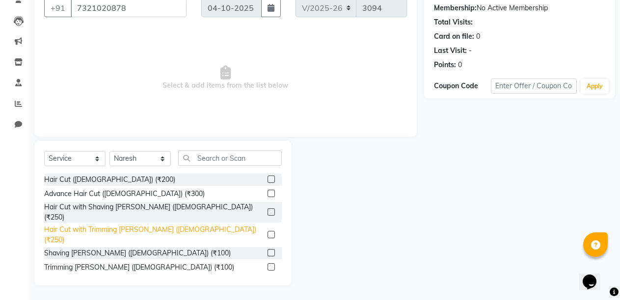
click at [161, 225] on div "Hair Cut with Trimming [PERSON_NAME] ([DEMOGRAPHIC_DATA]) (₹250)" at bounding box center [153, 235] width 219 height 21
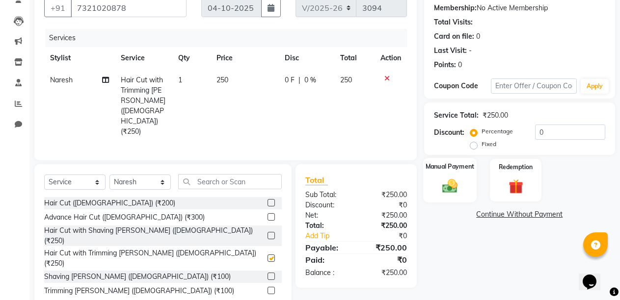
checkbox input "false"
click at [456, 171] on label "Manual Payment" at bounding box center [449, 166] width 49 height 9
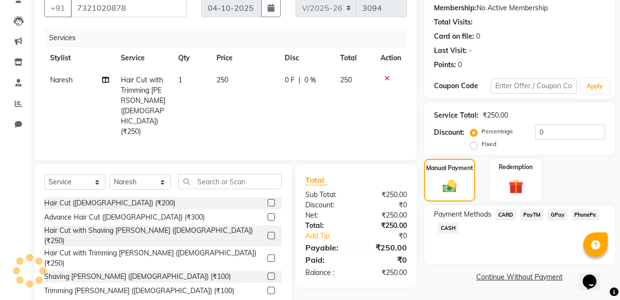
click at [523, 216] on span "PayTM" at bounding box center [532, 215] width 24 height 11
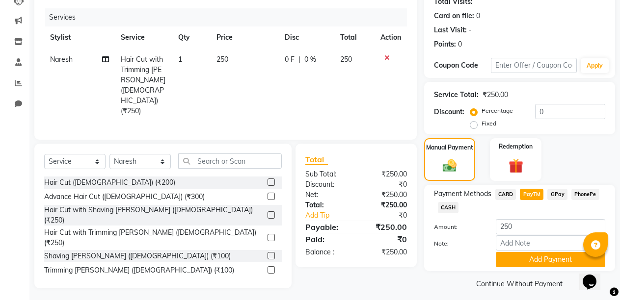
scroll to position [119, 0]
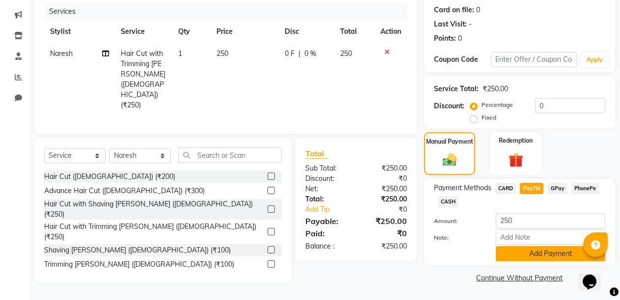
click at [522, 257] on button "Add Payment" at bounding box center [550, 253] width 109 height 15
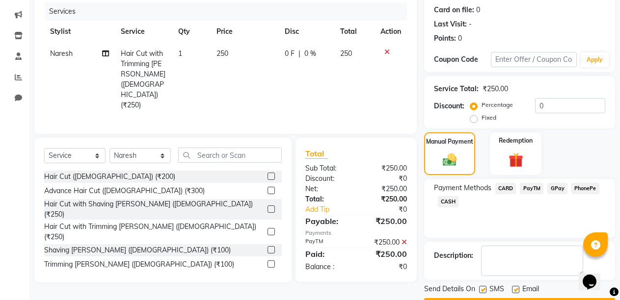
scroll to position [147, 0]
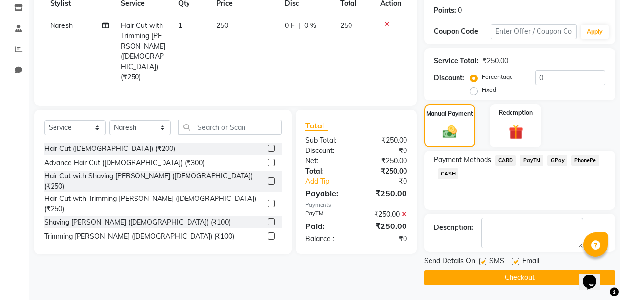
click at [516, 261] on label at bounding box center [515, 261] width 7 height 7
click at [516, 261] on input "checkbox" at bounding box center [515, 262] width 6 height 6
checkbox input "false"
click at [515, 273] on button "Checkout" at bounding box center [519, 277] width 191 height 15
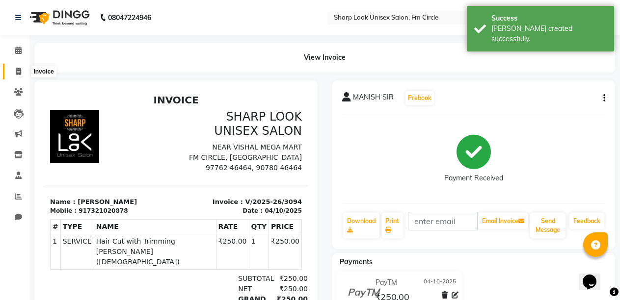
click at [12, 71] on span at bounding box center [18, 71] width 17 height 11
select select "service"
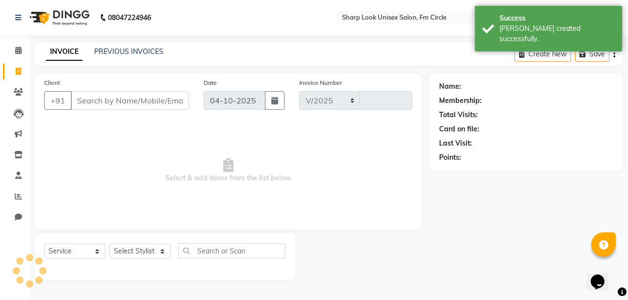
select select "804"
type input "3095"
click at [119, 103] on input "Client" at bounding box center [130, 100] width 118 height 19
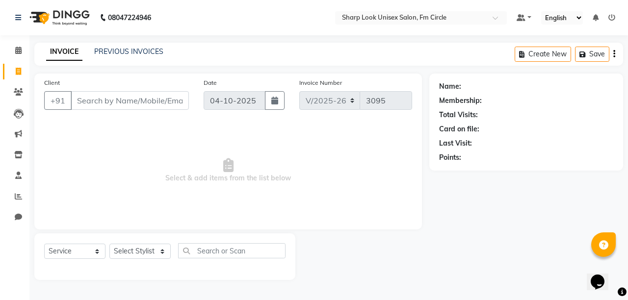
click at [343, 205] on span "Select & add items from the list below" at bounding box center [228, 171] width 368 height 98
click at [132, 244] on select "Select Stylist Admin Babu [PERSON_NAME] [PERSON_NAME] [PERSON_NAME]" at bounding box center [139, 251] width 61 height 15
click at [346, 215] on span "Select & add items from the list below" at bounding box center [228, 171] width 368 height 98
click at [165, 256] on select "Select Stylist Admin Babu [PERSON_NAME] [PERSON_NAME] [PERSON_NAME]" at bounding box center [139, 251] width 61 height 15
select select "21228"
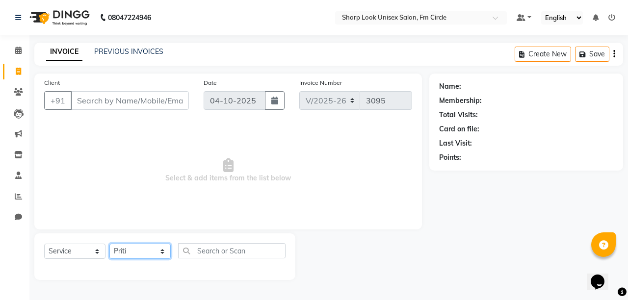
click at [109, 244] on select "Select Stylist Admin Babu [PERSON_NAME] [PERSON_NAME] [PERSON_NAME]" at bounding box center [139, 251] width 61 height 15
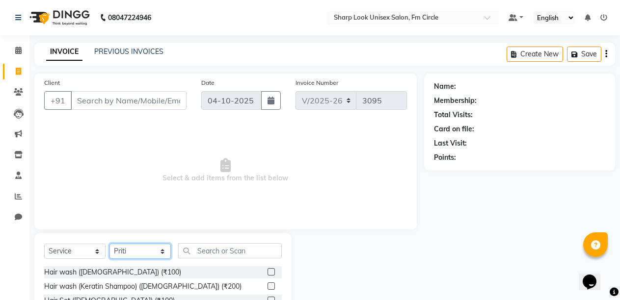
scroll to position [93, 0]
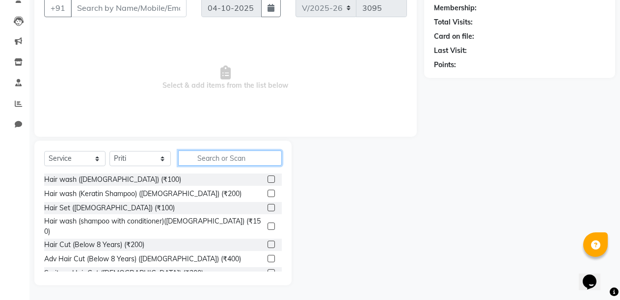
click at [229, 159] on input "text" at bounding box center [230, 158] width 104 height 15
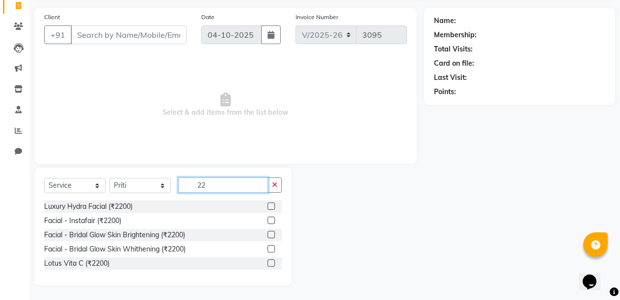
scroll to position [66, 0]
type input "2200"
click at [103, 207] on div "Luxury Hydra Facial (₹2200)" at bounding box center [88, 207] width 88 height 10
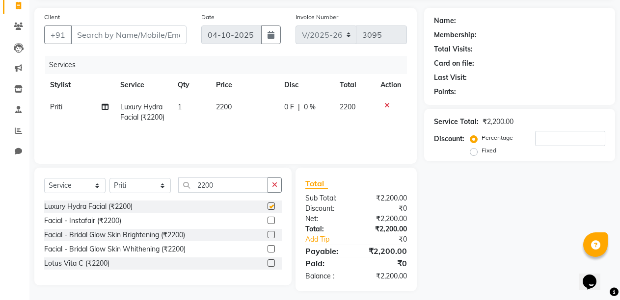
checkbox input "false"
click at [278, 184] on button "button" at bounding box center [274, 185] width 14 height 15
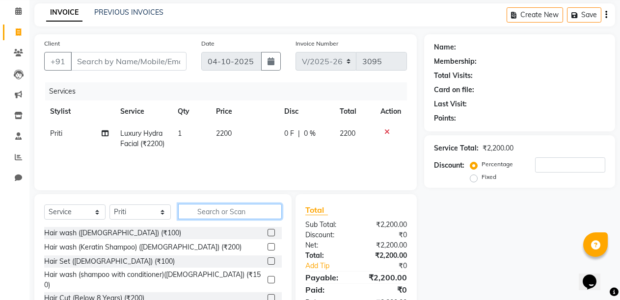
scroll to position [0, 0]
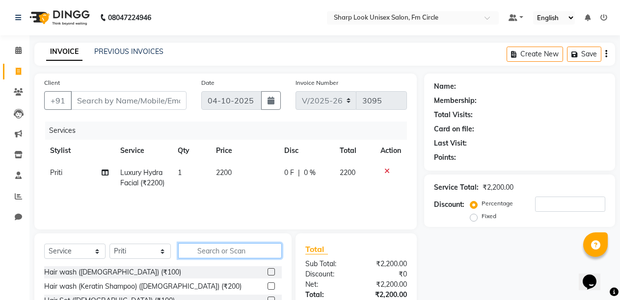
click at [221, 253] on input "text" at bounding box center [230, 250] width 104 height 15
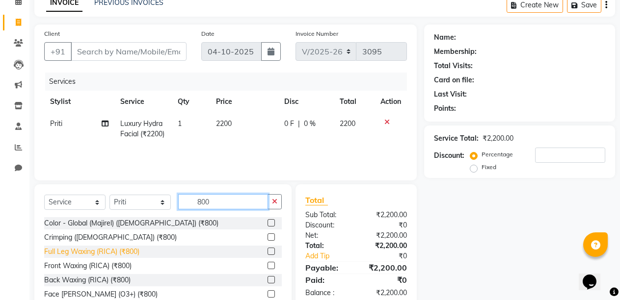
scroll to position [93, 0]
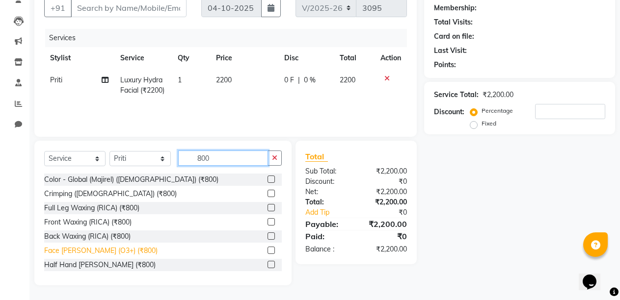
type input "800"
click at [88, 253] on div "Face [PERSON_NAME] (O3+) (₹800)" at bounding box center [100, 251] width 113 height 10
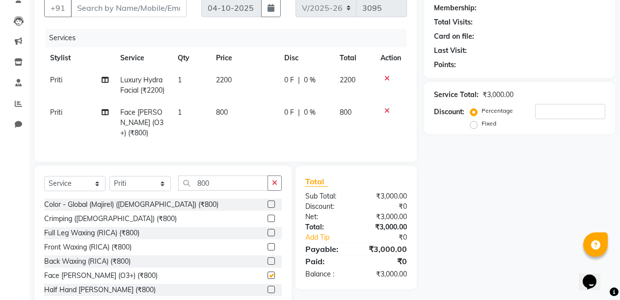
checkbox input "false"
click at [278, 180] on button "button" at bounding box center [274, 183] width 14 height 15
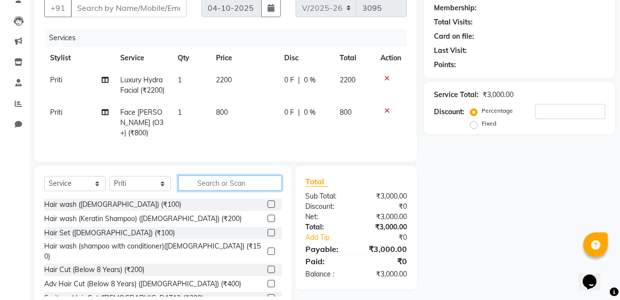
scroll to position [0, 0]
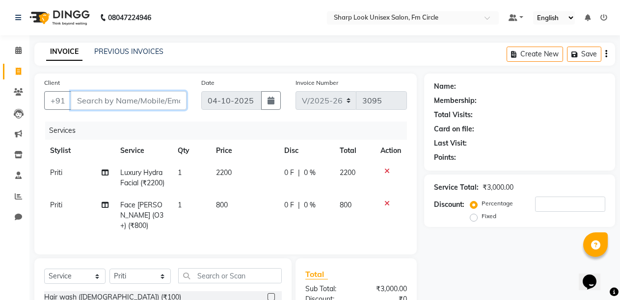
click at [129, 100] on input "Client" at bounding box center [129, 100] width 116 height 19
type input "8"
type input "0"
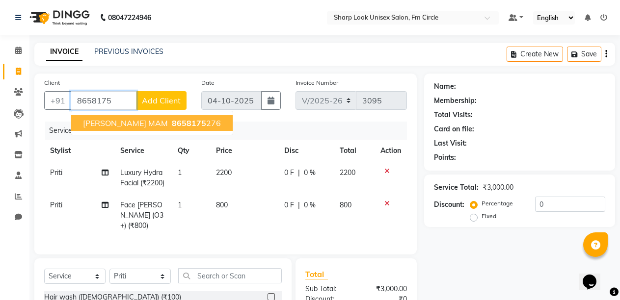
click at [172, 125] on span "8658175" at bounding box center [189, 123] width 34 height 10
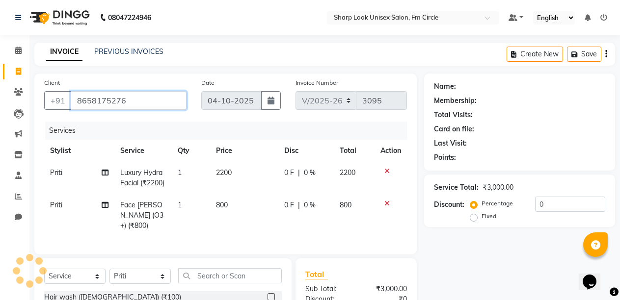
type input "8658175276"
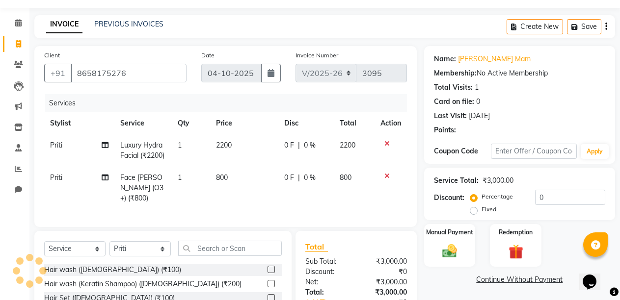
scroll to position [98, 0]
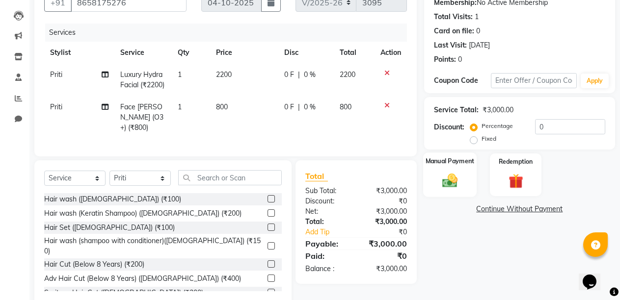
click at [450, 181] on img at bounding box center [449, 181] width 25 height 18
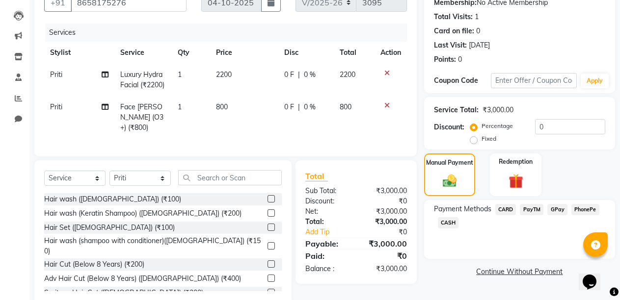
click at [532, 210] on span "PayTM" at bounding box center [532, 209] width 24 height 11
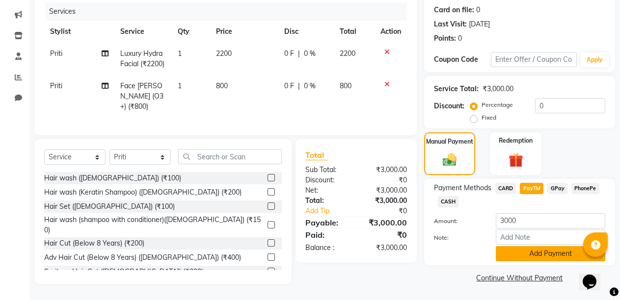
click at [520, 249] on button "Add Payment" at bounding box center [550, 253] width 109 height 15
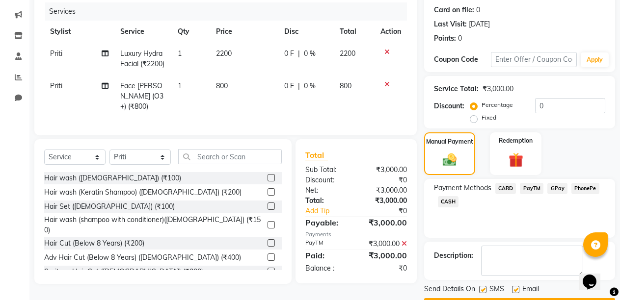
scroll to position [147, 0]
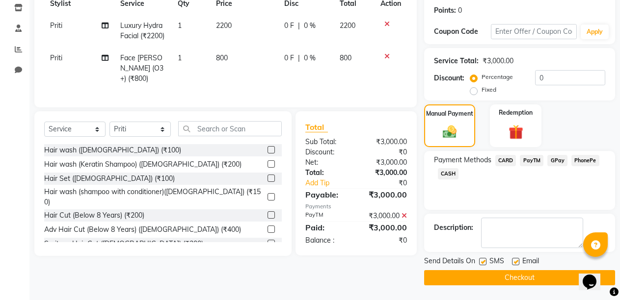
click at [517, 265] on div at bounding box center [515, 263] width 6 height 10
click at [513, 262] on label at bounding box center [515, 261] width 7 height 7
click at [513, 262] on input "checkbox" at bounding box center [515, 262] width 6 height 6
checkbox input "false"
click at [516, 273] on button "Checkout" at bounding box center [519, 277] width 191 height 15
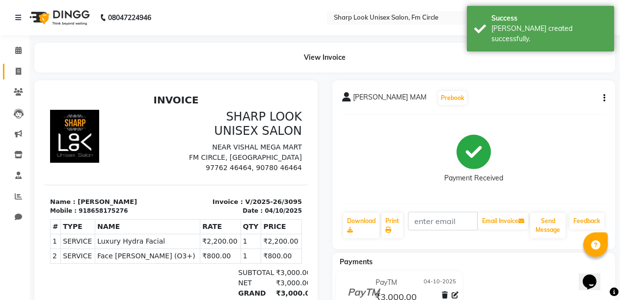
click at [23, 65] on link "Invoice" at bounding box center [15, 72] width 24 height 16
select select "service"
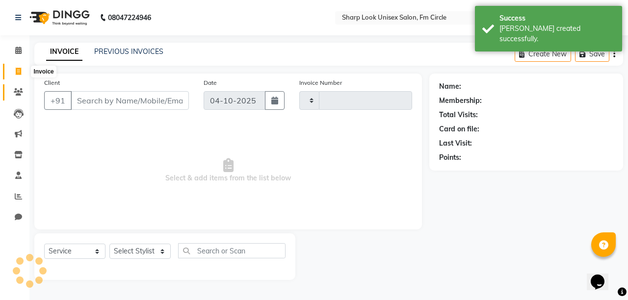
type input "3096"
select select "804"
click at [104, 99] on input "Client" at bounding box center [130, 100] width 118 height 19
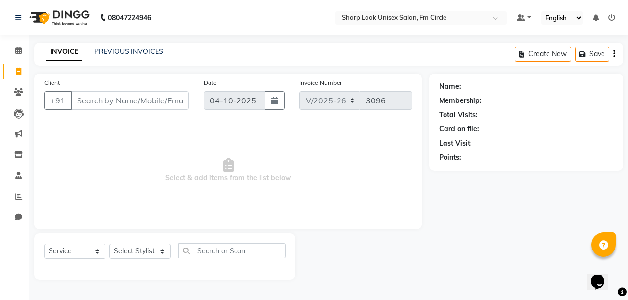
click at [111, 97] on input "Client" at bounding box center [130, 100] width 118 height 19
